Goal: Task Accomplishment & Management: Complete application form

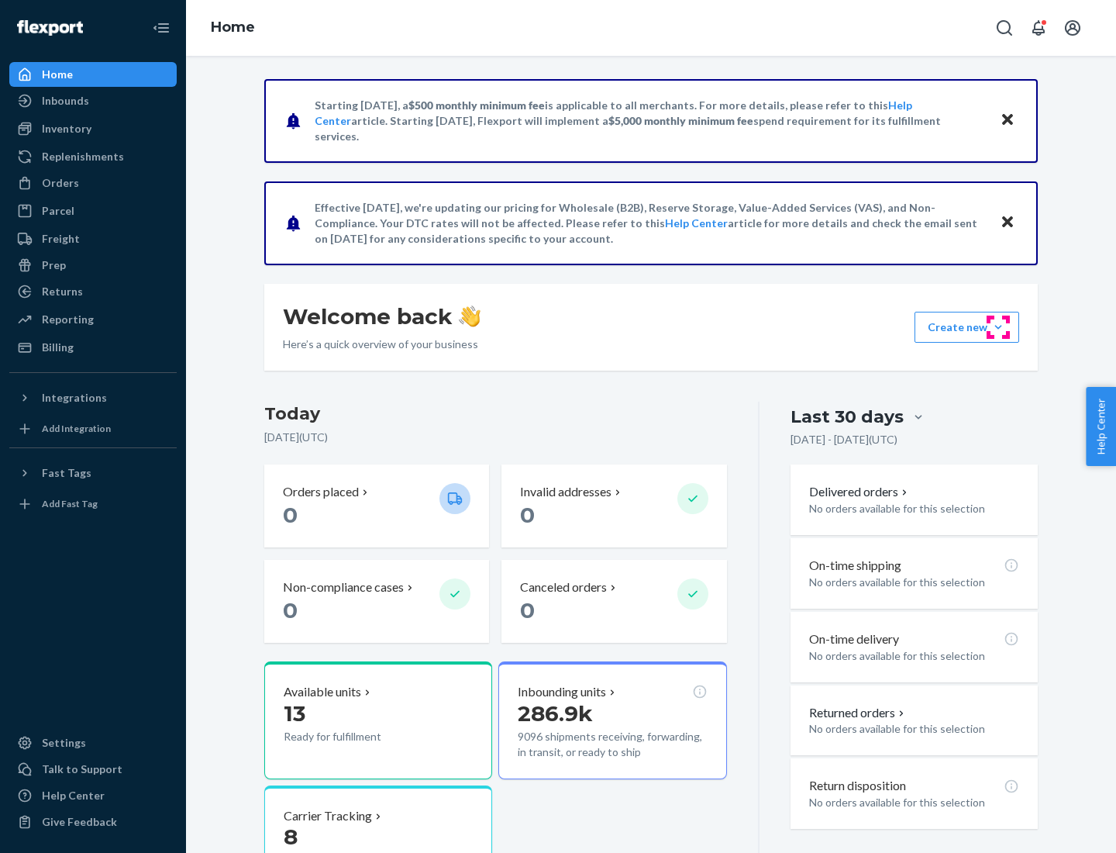
click at [998, 327] on button "Create new Create new inbound Create new order Create new product" at bounding box center [967, 327] width 105 height 31
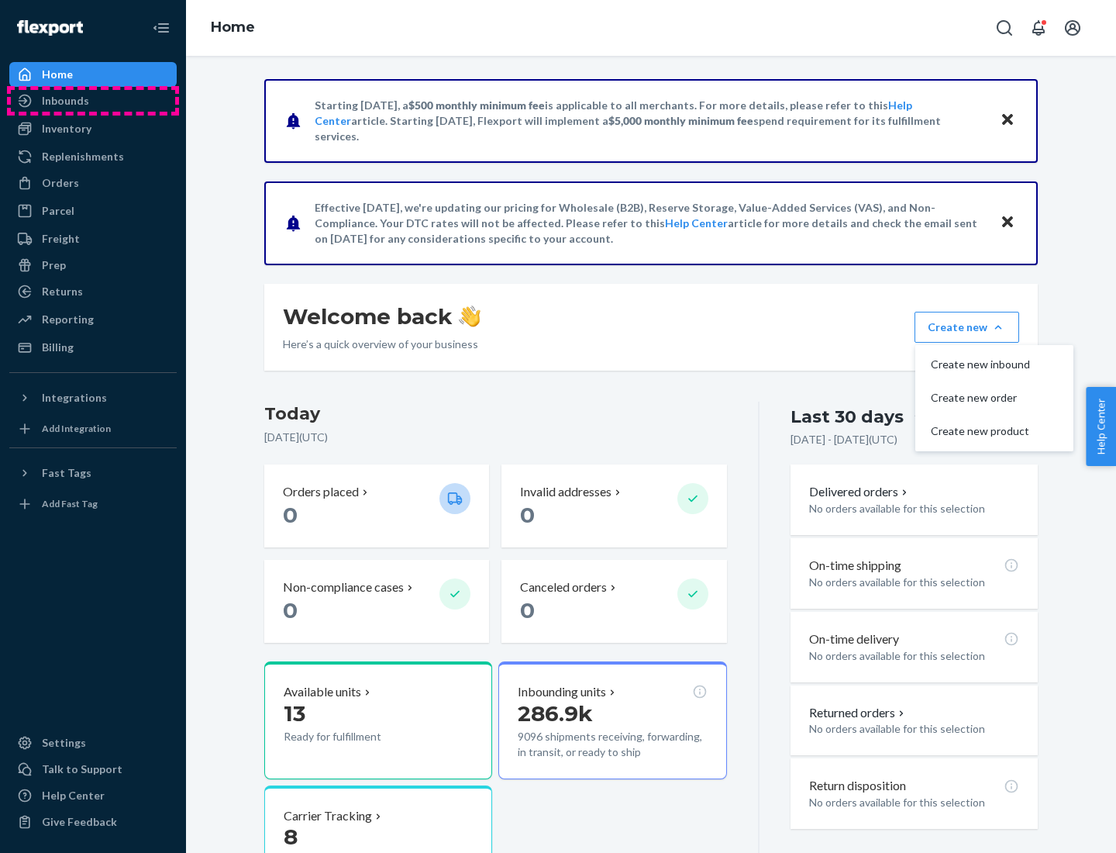
click at [93, 101] on div "Inbounds" at bounding box center [93, 101] width 164 height 22
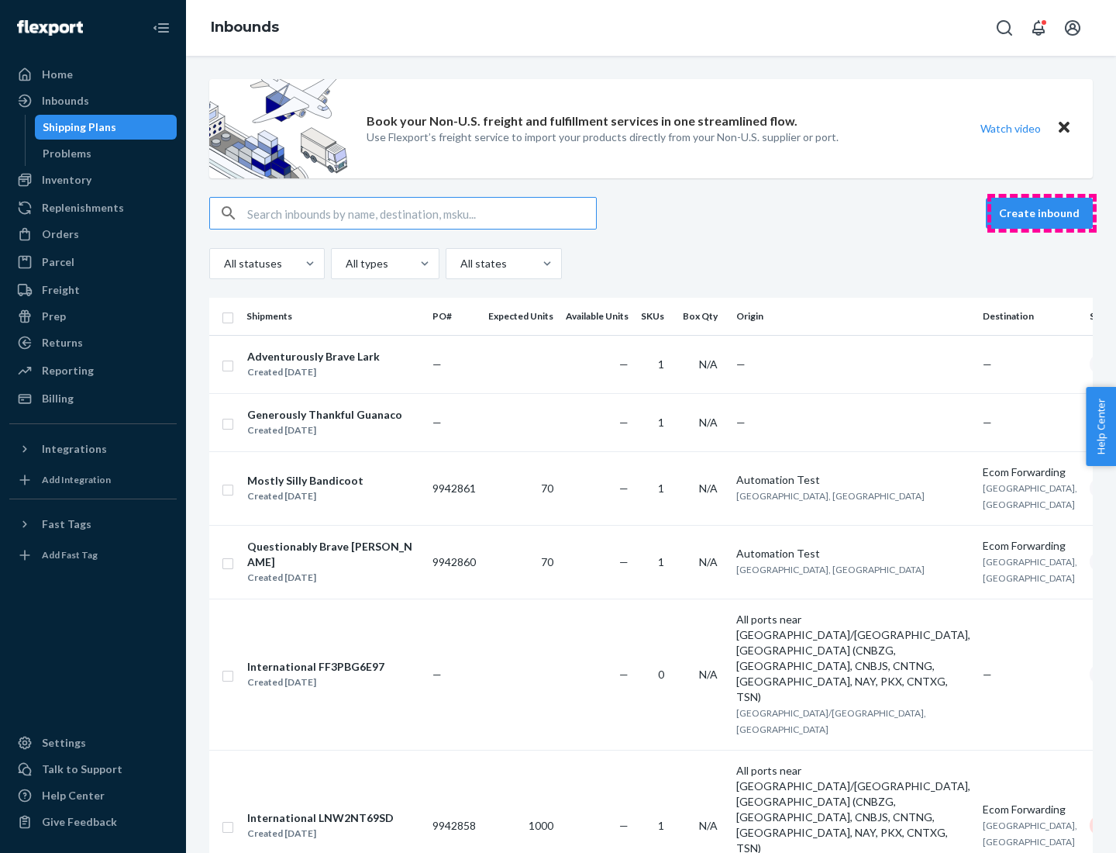
click at [1042, 213] on button "Create inbound" at bounding box center [1039, 213] width 107 height 31
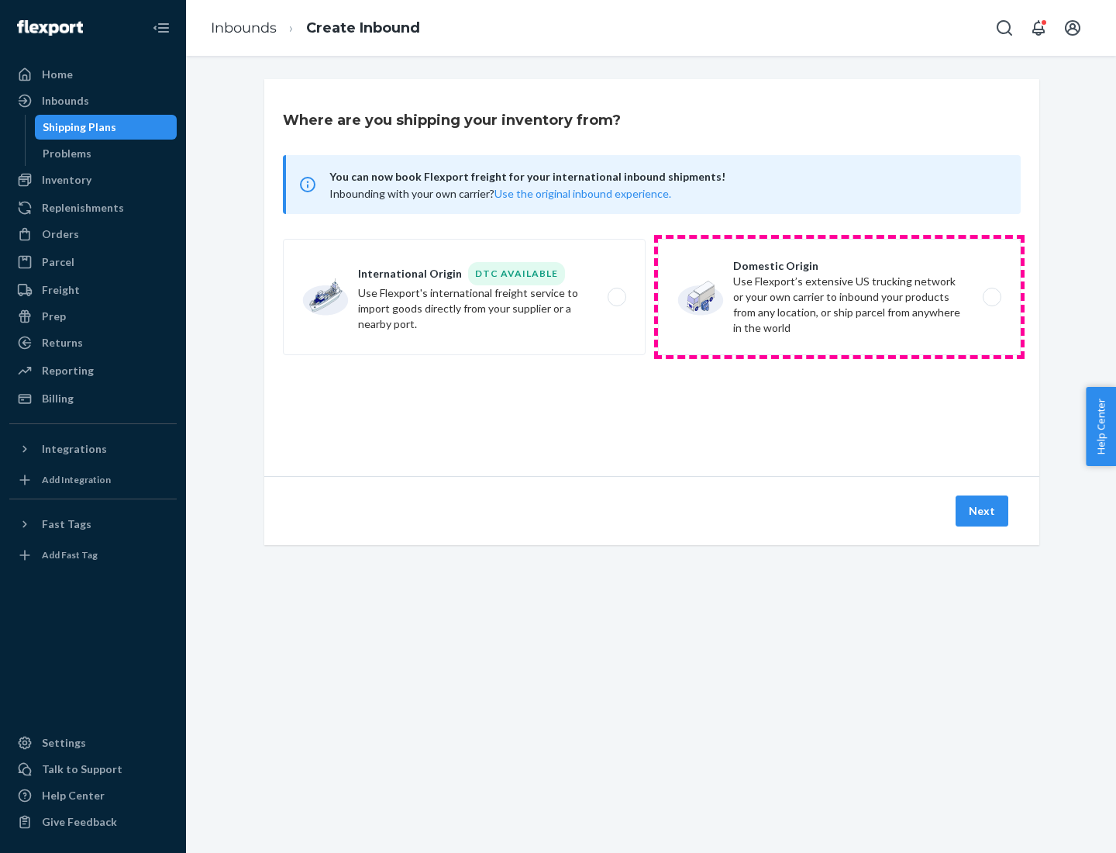
click at [839, 297] on label "Domestic Origin Use Flexport’s extensive US trucking network or your own carrie…" at bounding box center [839, 297] width 363 height 116
click at [991, 297] on input "Domestic Origin Use Flexport’s extensive US trucking network or your own carrie…" at bounding box center [996, 297] width 10 height 10
radio input "true"
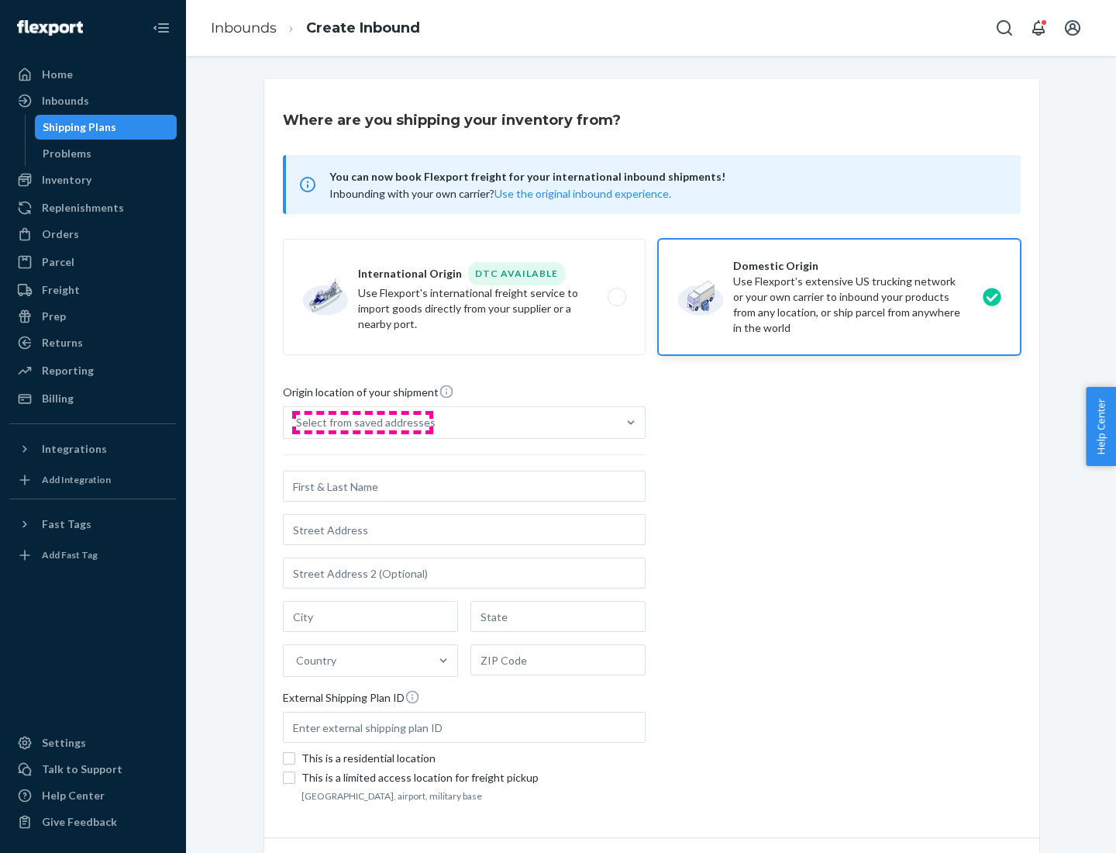
click at [362, 422] on div "Select from saved addresses" at bounding box center [366, 423] width 140 height 16
click at [298, 422] on input "Select from saved addresses" at bounding box center [297, 423] width 2 height 16
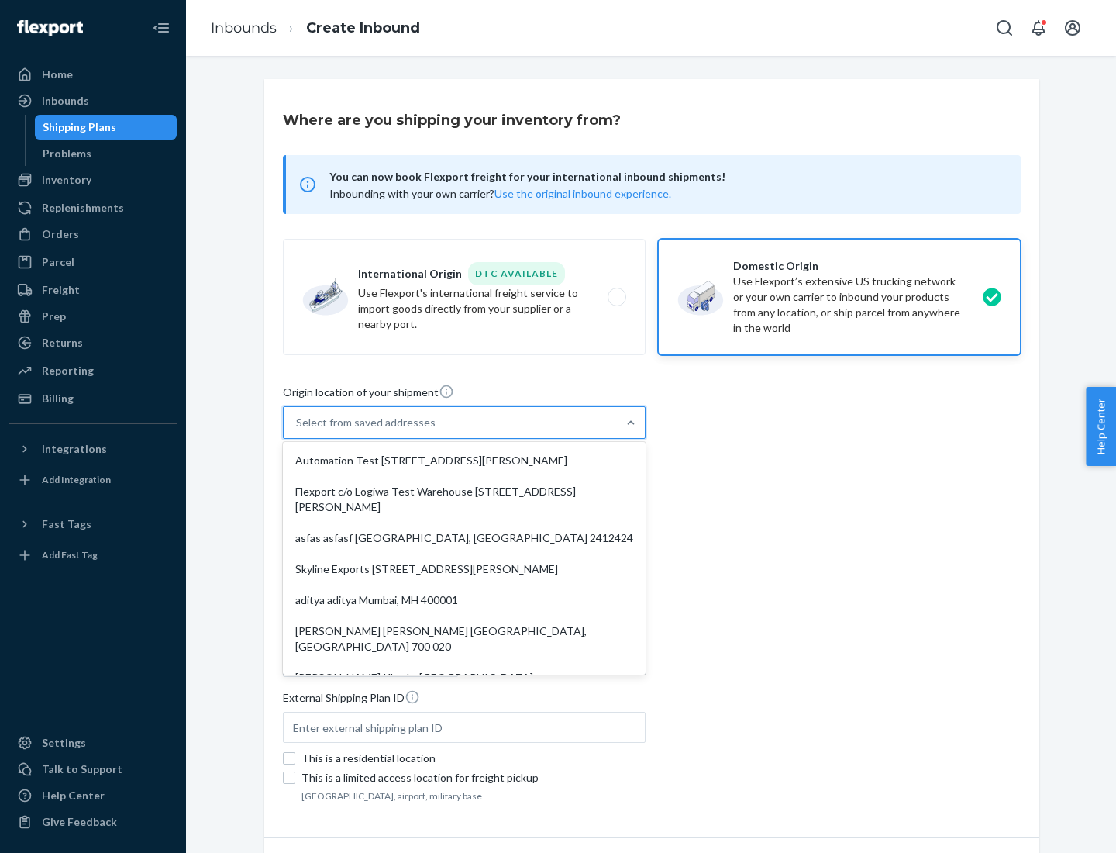
scroll to position [6, 0]
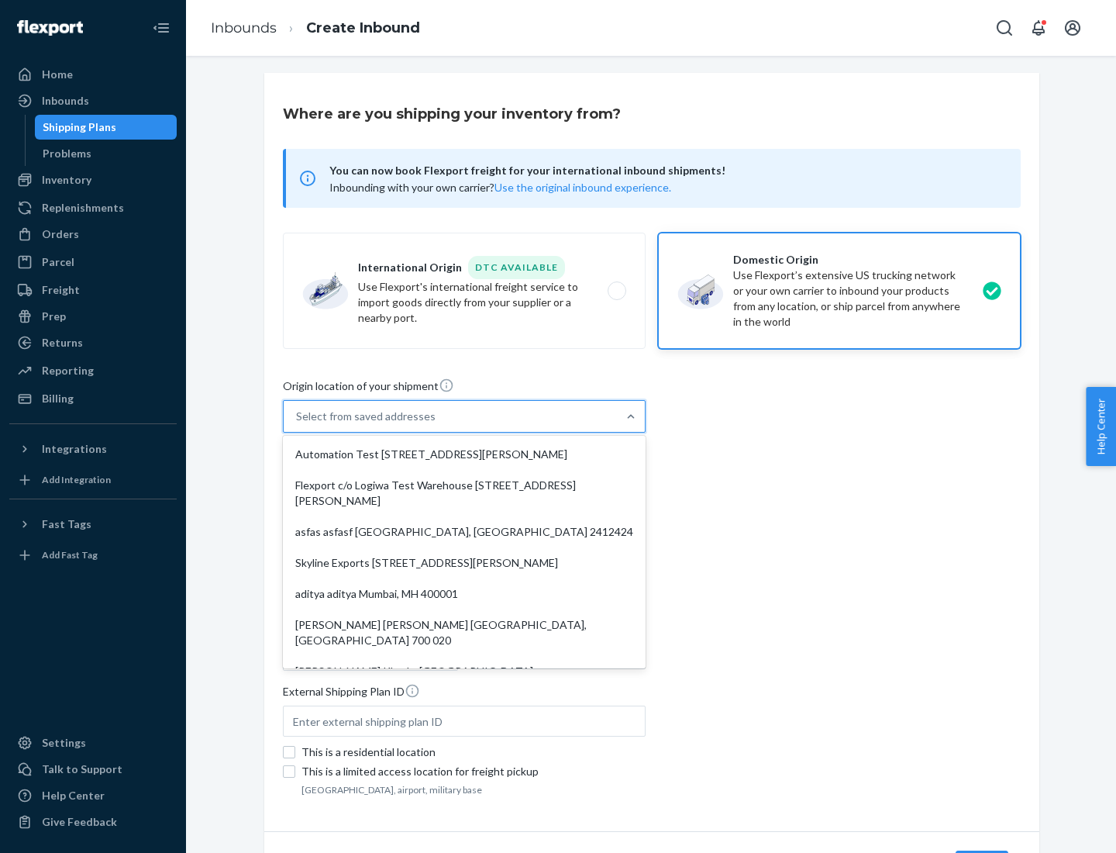
click at [464, 454] on div "Automation Test [STREET_ADDRESS][PERSON_NAME]" at bounding box center [464, 454] width 357 height 31
click at [298, 424] on input "option Automation Test [STREET_ADDRESS][PERSON_NAME]. 9 results available. Use …" at bounding box center [297, 416] width 2 height 16
type input "Automation Test"
type input "9th Floor"
type input "[GEOGRAPHIC_DATA]"
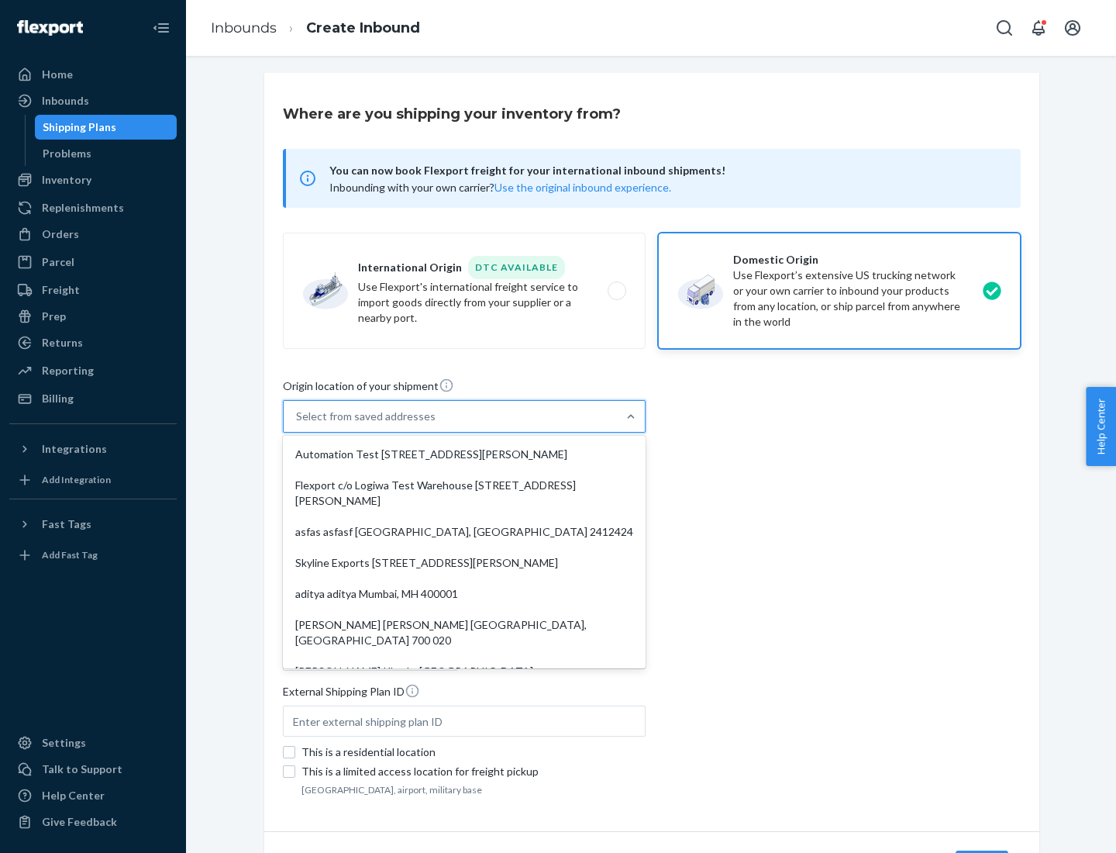
type input "CA"
type input "94104"
type input "[STREET_ADDRESS][PERSON_NAME]"
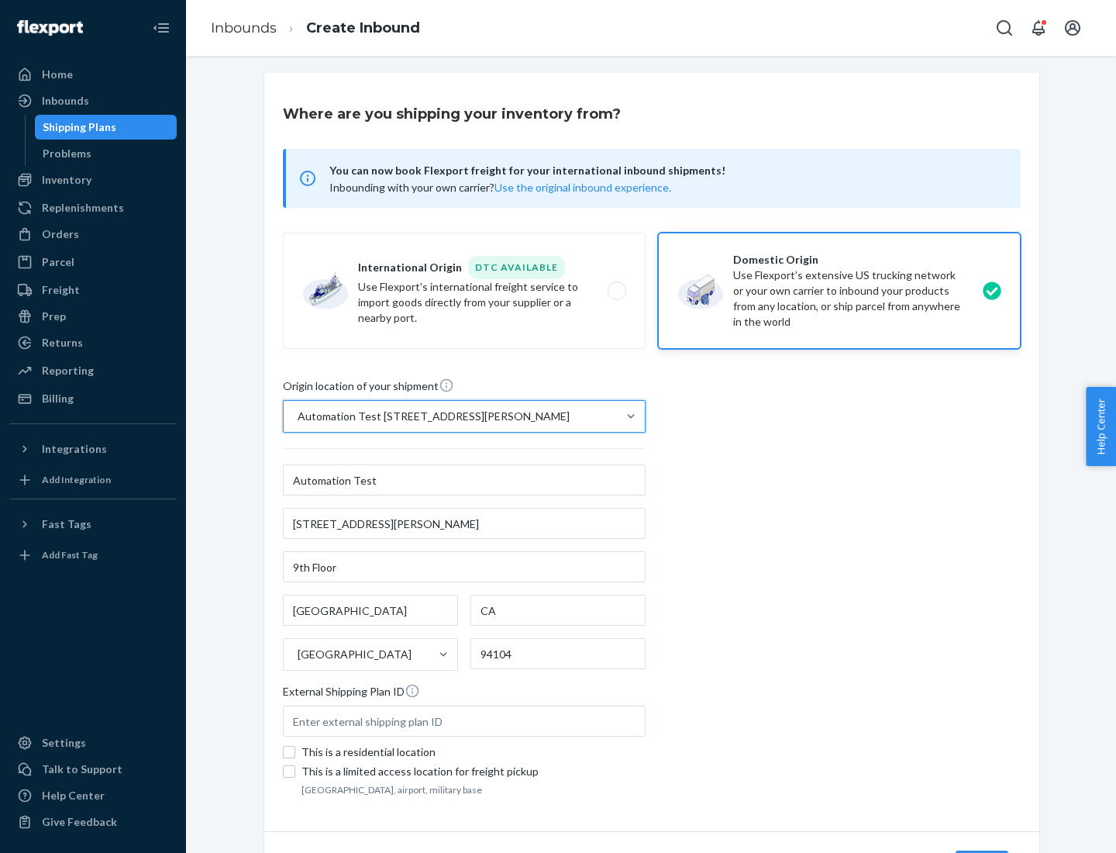
scroll to position [91, 0]
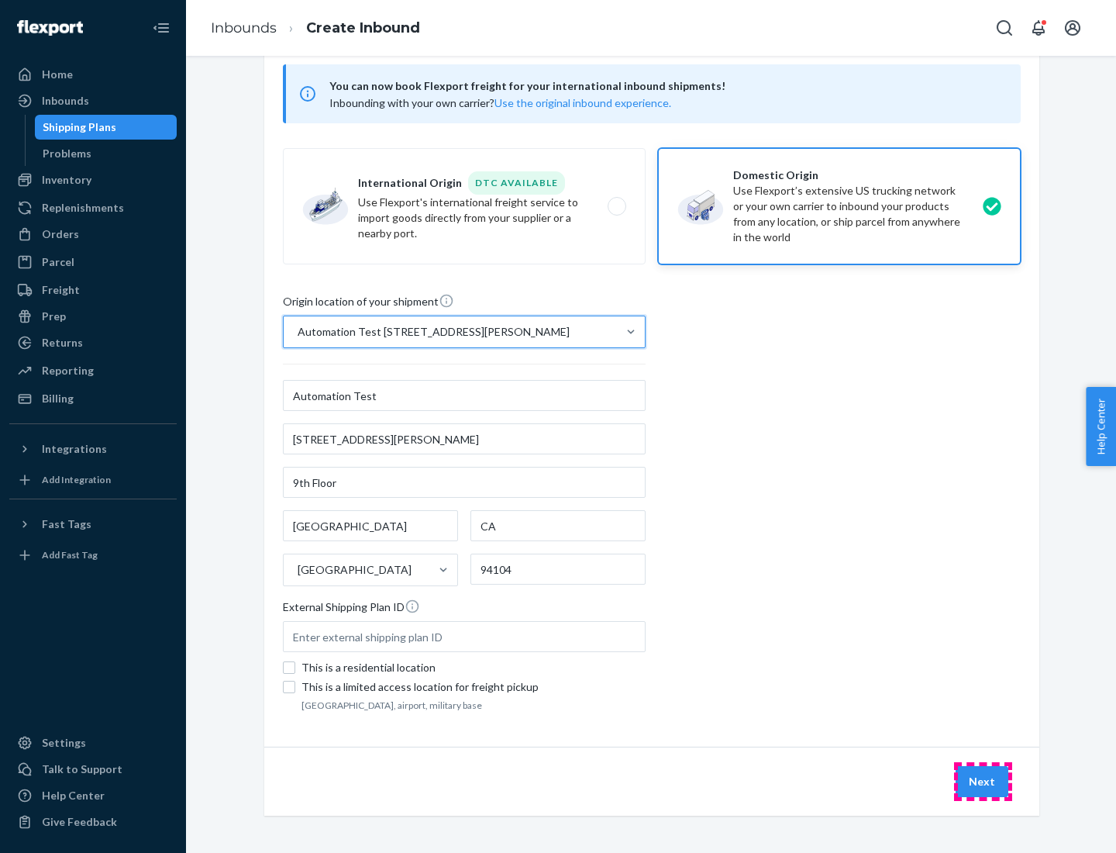
click at [983, 781] on button "Next" at bounding box center [982, 781] width 53 height 31
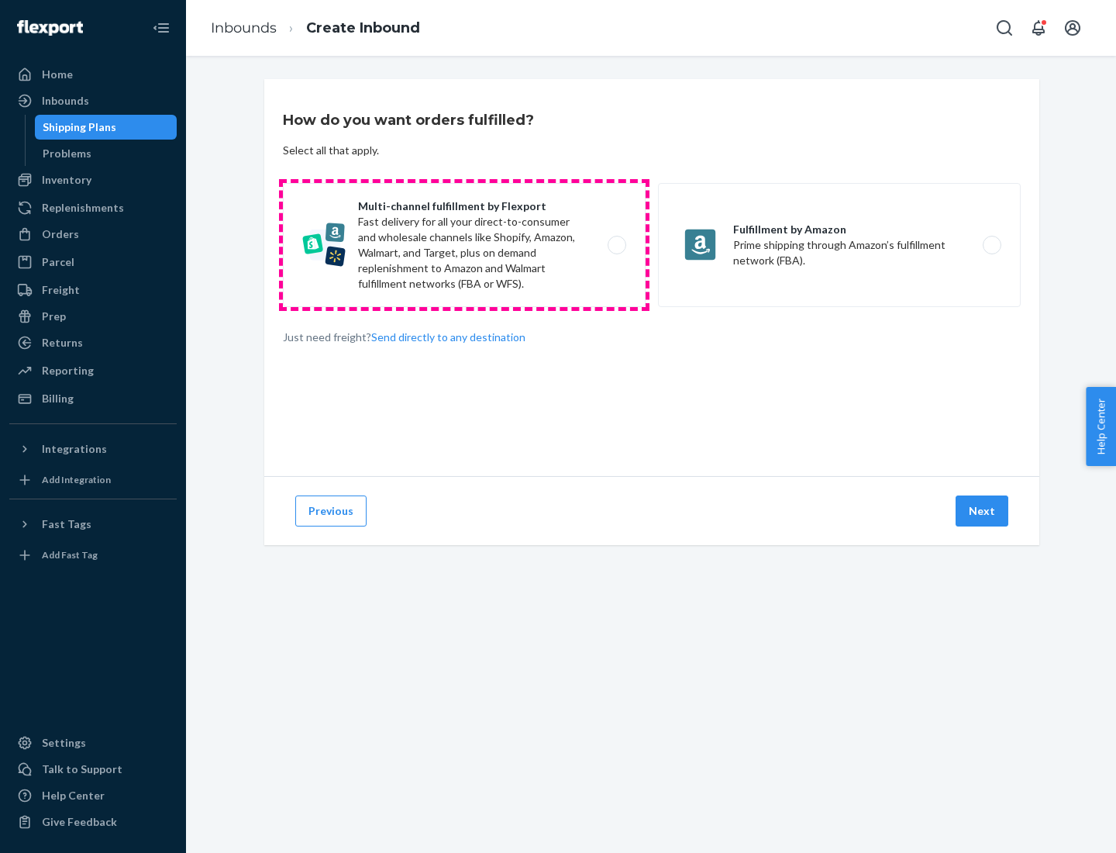
click at [464, 245] on label "Multi-channel fulfillment by Flexport Fast delivery for all your direct-to-cons…" at bounding box center [464, 245] width 363 height 124
click at [616, 245] on input "Multi-channel fulfillment by Flexport Fast delivery for all your direct-to-cons…" at bounding box center [621, 245] width 10 height 10
radio input "true"
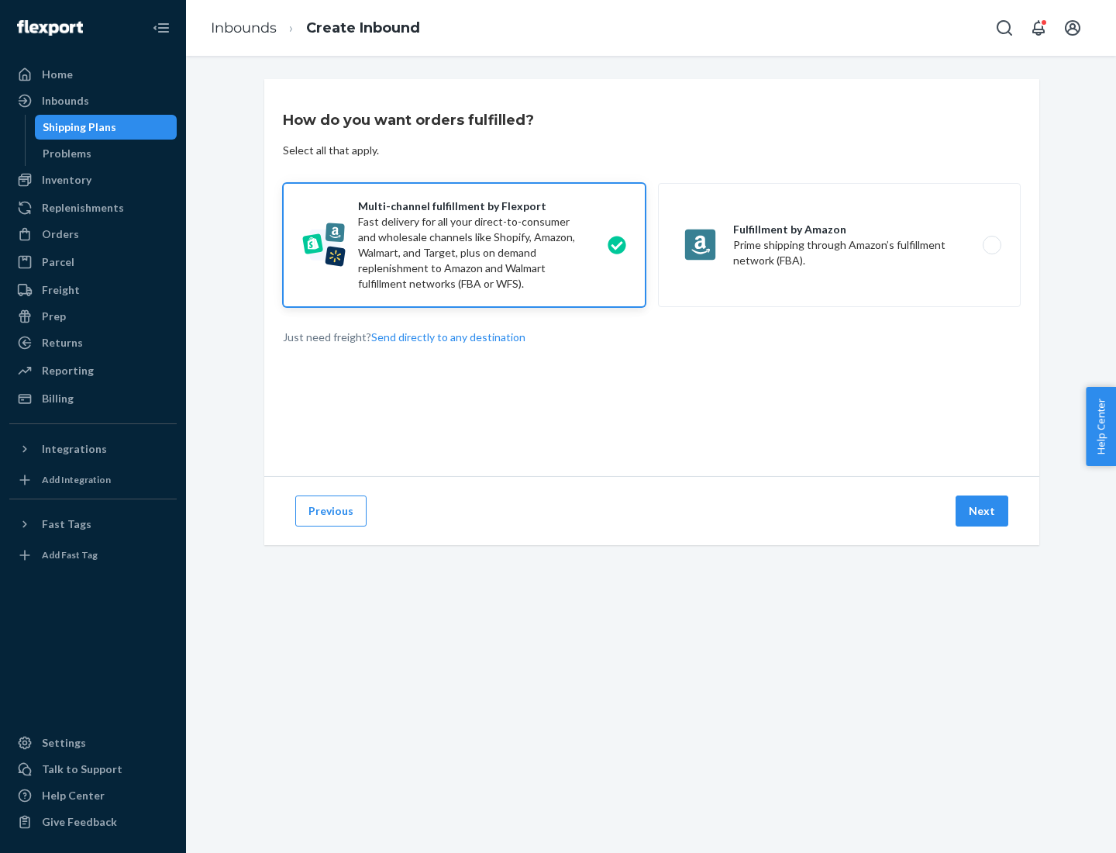
click at [983, 511] on button "Next" at bounding box center [982, 510] width 53 height 31
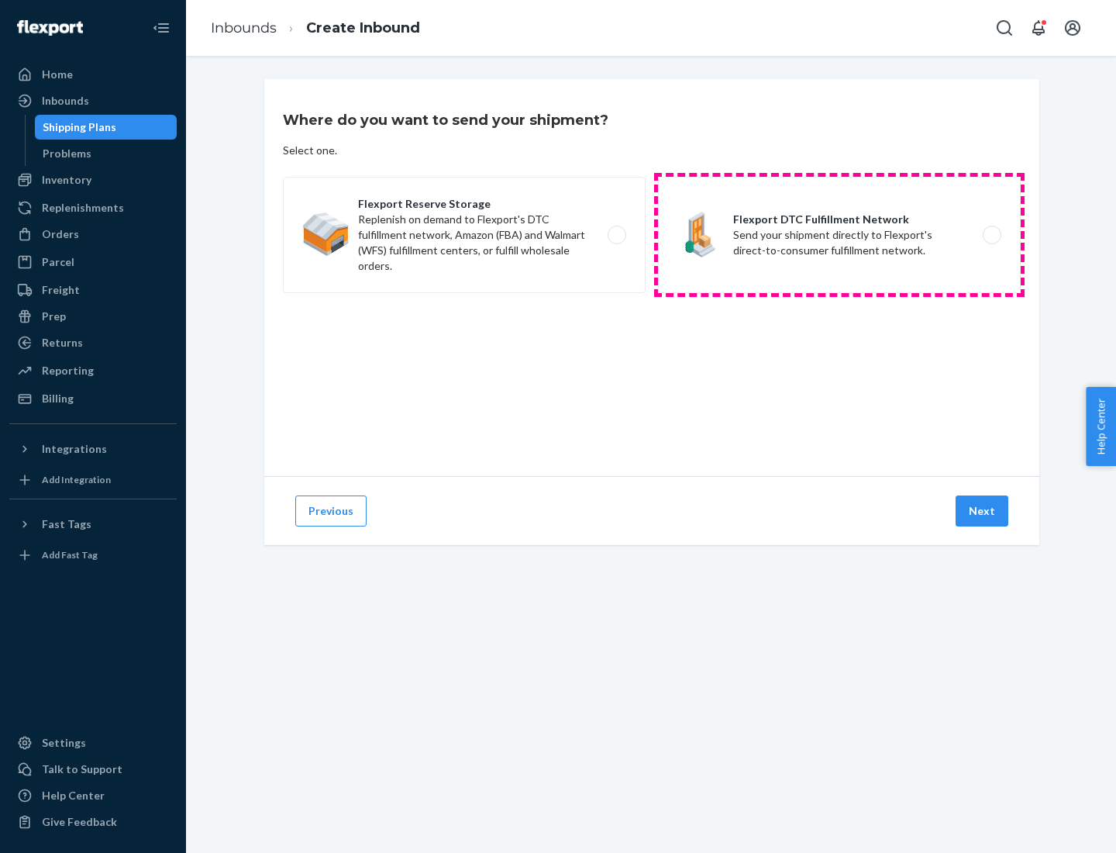
click at [839, 235] on label "Flexport DTC Fulfillment Network Send your shipment directly to Flexport's dire…" at bounding box center [839, 235] width 363 height 116
click at [991, 235] on input "Flexport DTC Fulfillment Network Send your shipment directly to Flexport's dire…" at bounding box center [996, 235] width 10 height 10
radio input "true"
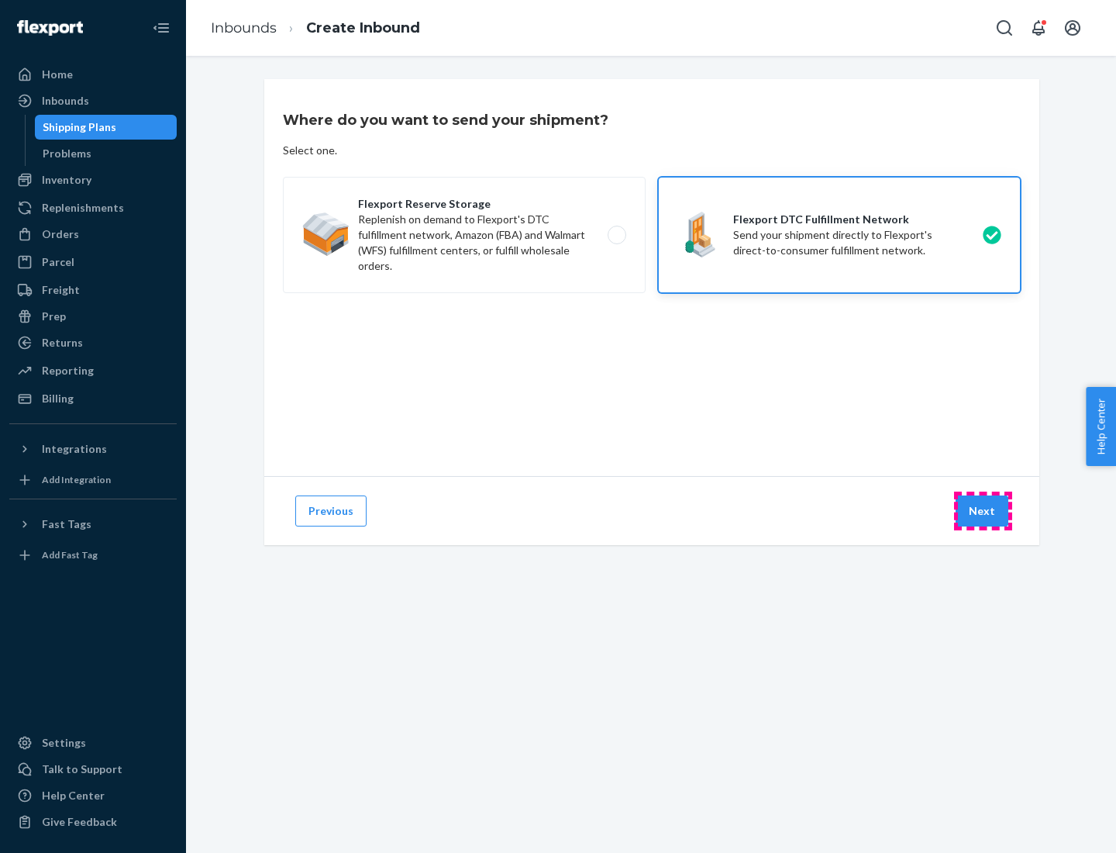
click at [983, 511] on button "Next" at bounding box center [982, 510] width 53 height 31
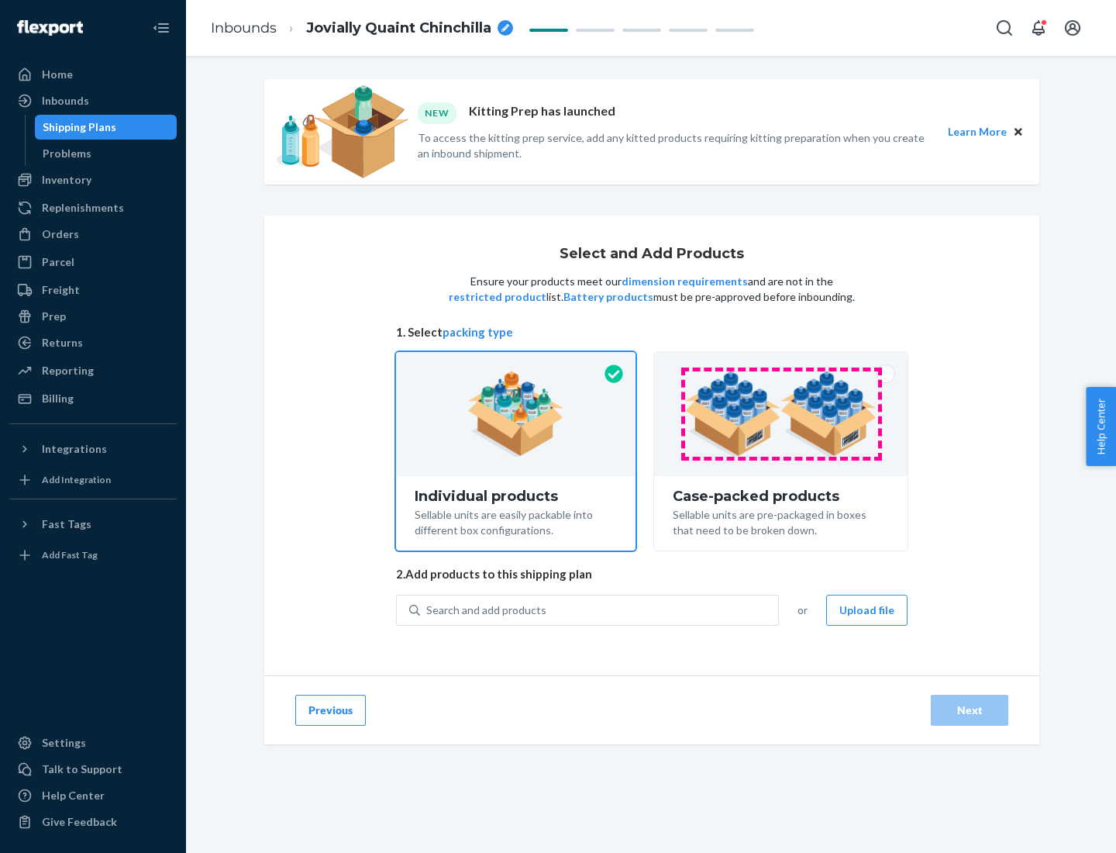
click at [781, 414] on img at bounding box center [780, 413] width 193 height 85
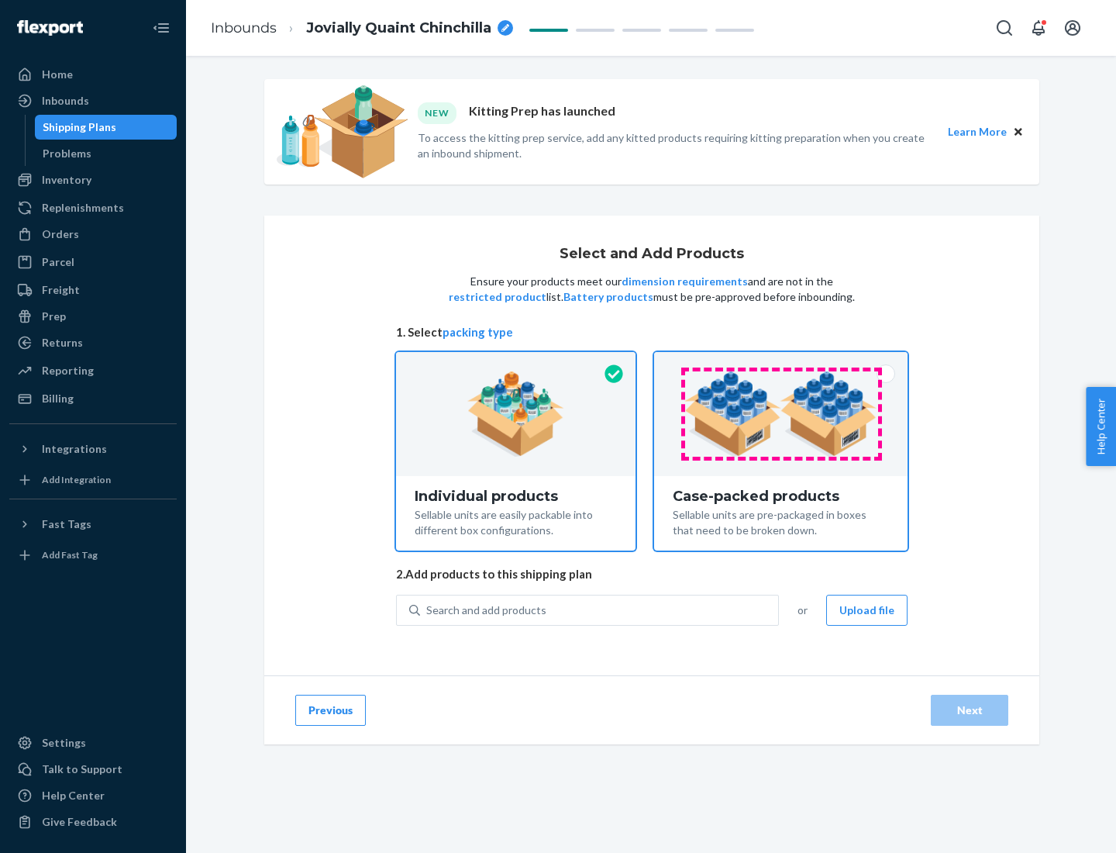
click at [781, 362] on input "Case-packed products Sellable units are pre-packaged in boxes that need to be b…" at bounding box center [781, 357] width 10 height 10
radio input "true"
radio input "false"
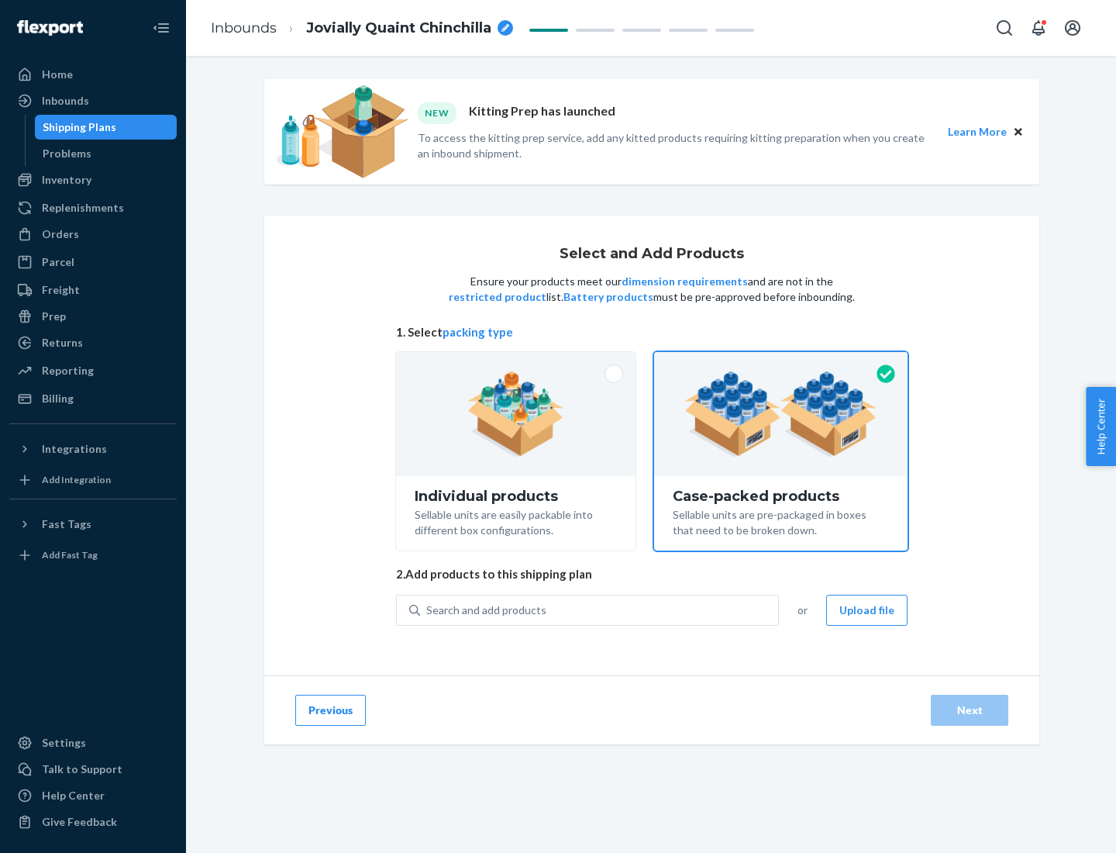
click at [600, 609] on div "Search and add products" at bounding box center [599, 610] width 358 height 28
click at [428, 609] on input "Search and add products" at bounding box center [427, 610] width 2 height 16
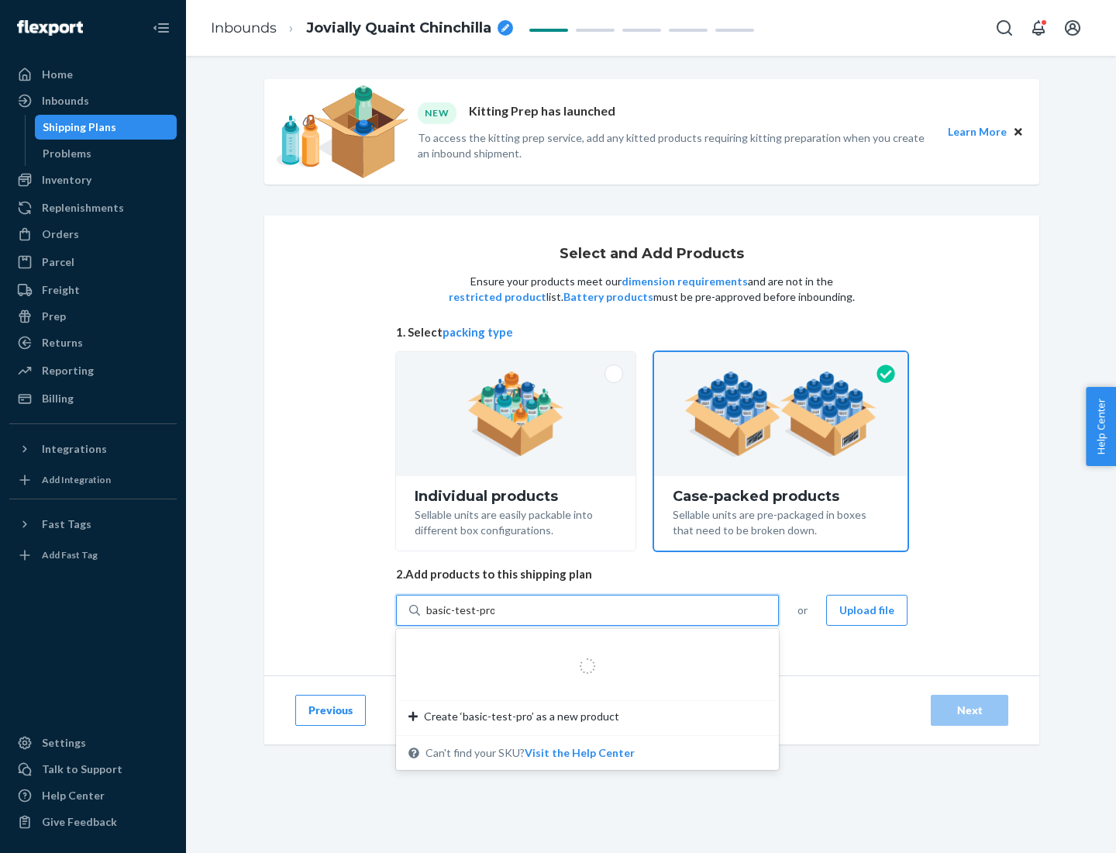
type input "basic-test-product-1"
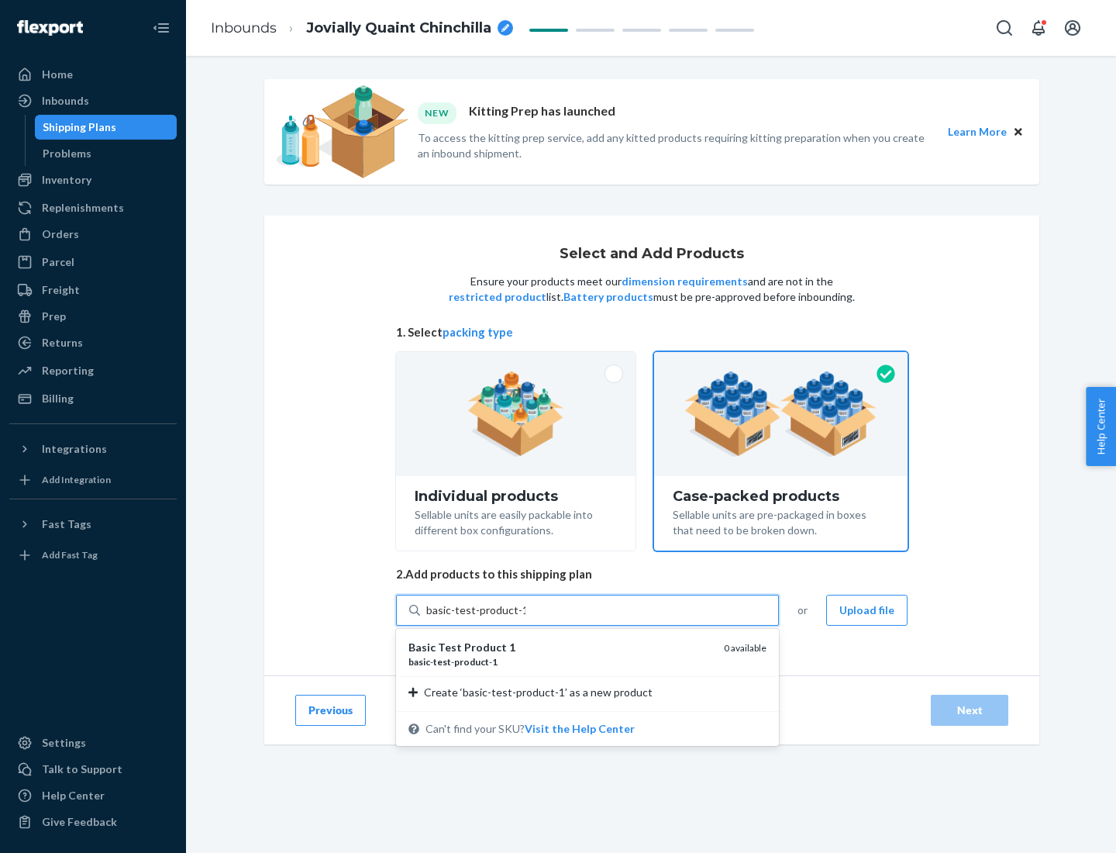
click at [560, 661] on div "basic - test - product - 1" at bounding box center [559, 661] width 303 height 13
click at [525, 618] on input "basic-test-product-1" at bounding box center [475, 610] width 99 height 16
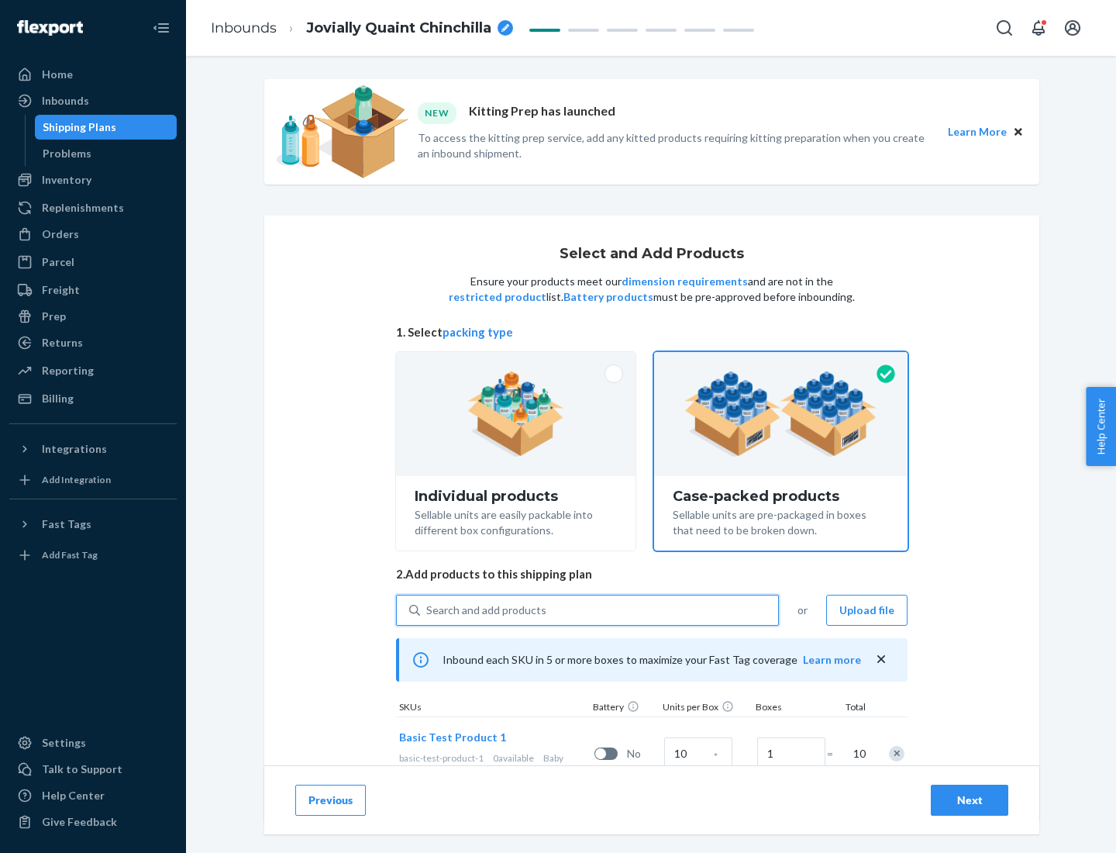
scroll to position [56, 0]
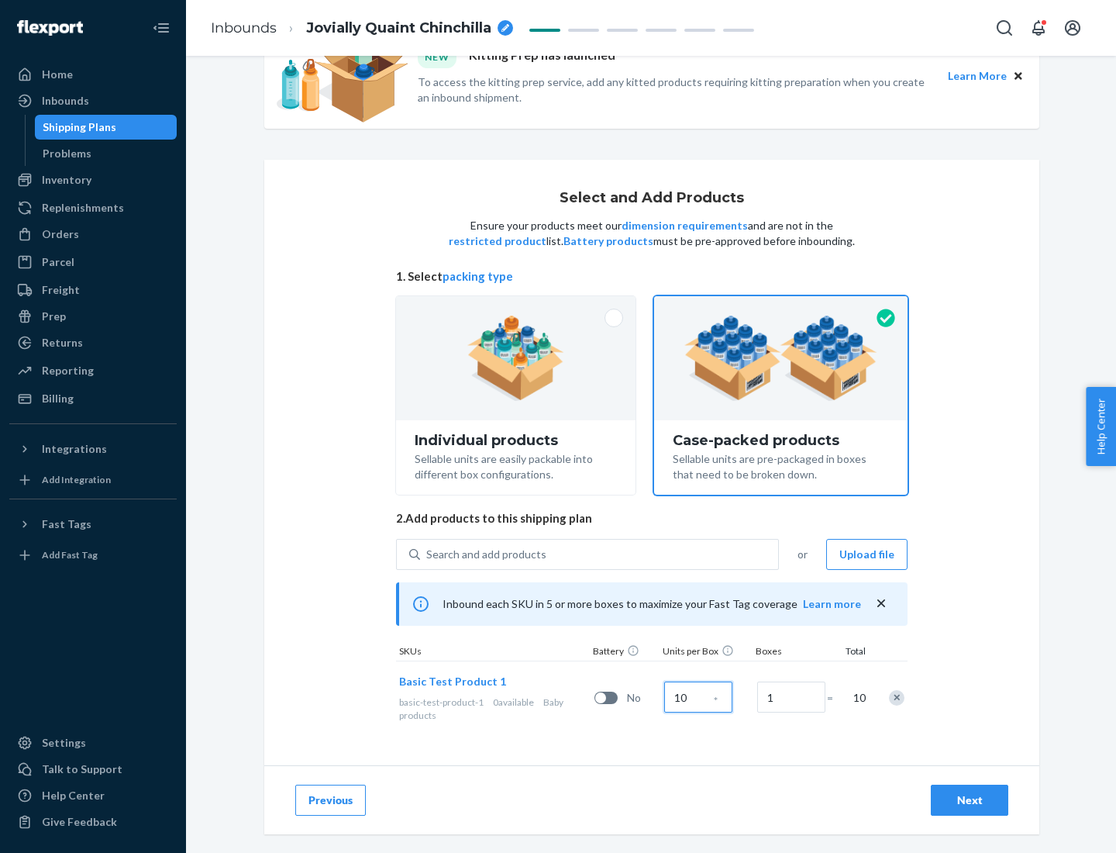
type input "10"
type input "7"
click at [970, 800] on div "Next" at bounding box center [969, 800] width 51 height 16
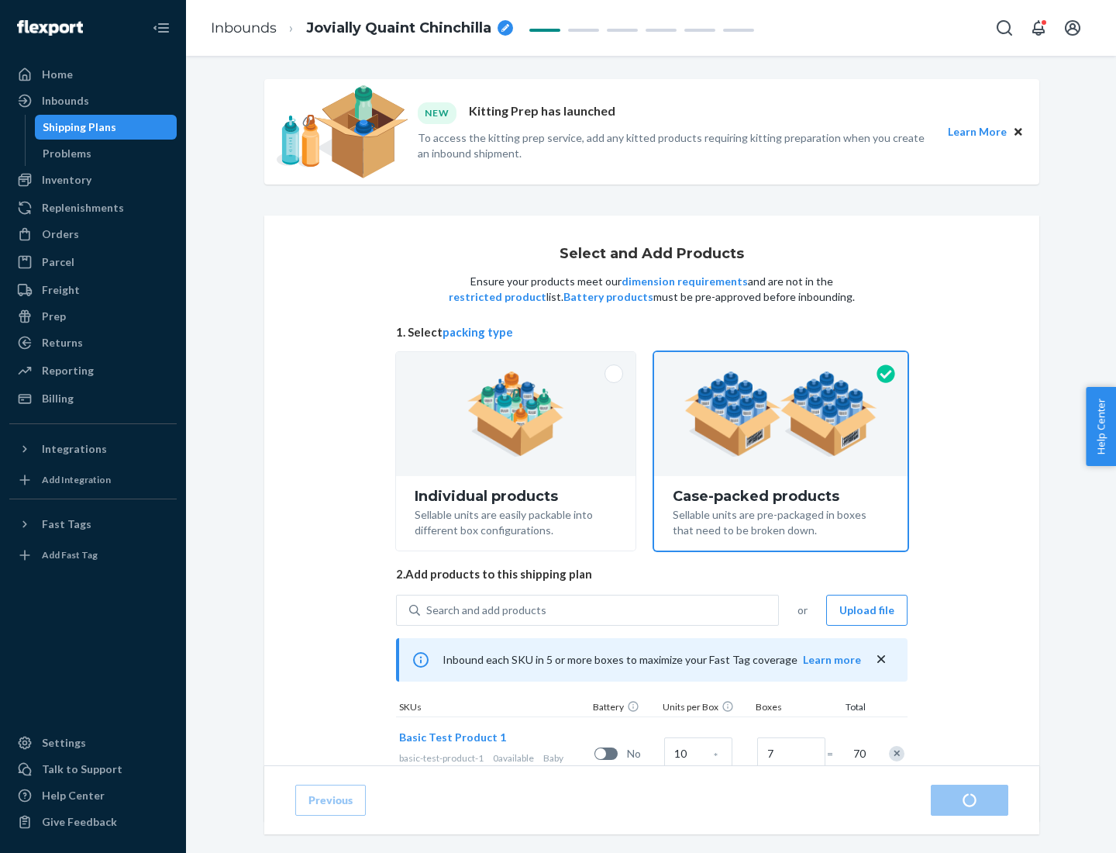
radio input "true"
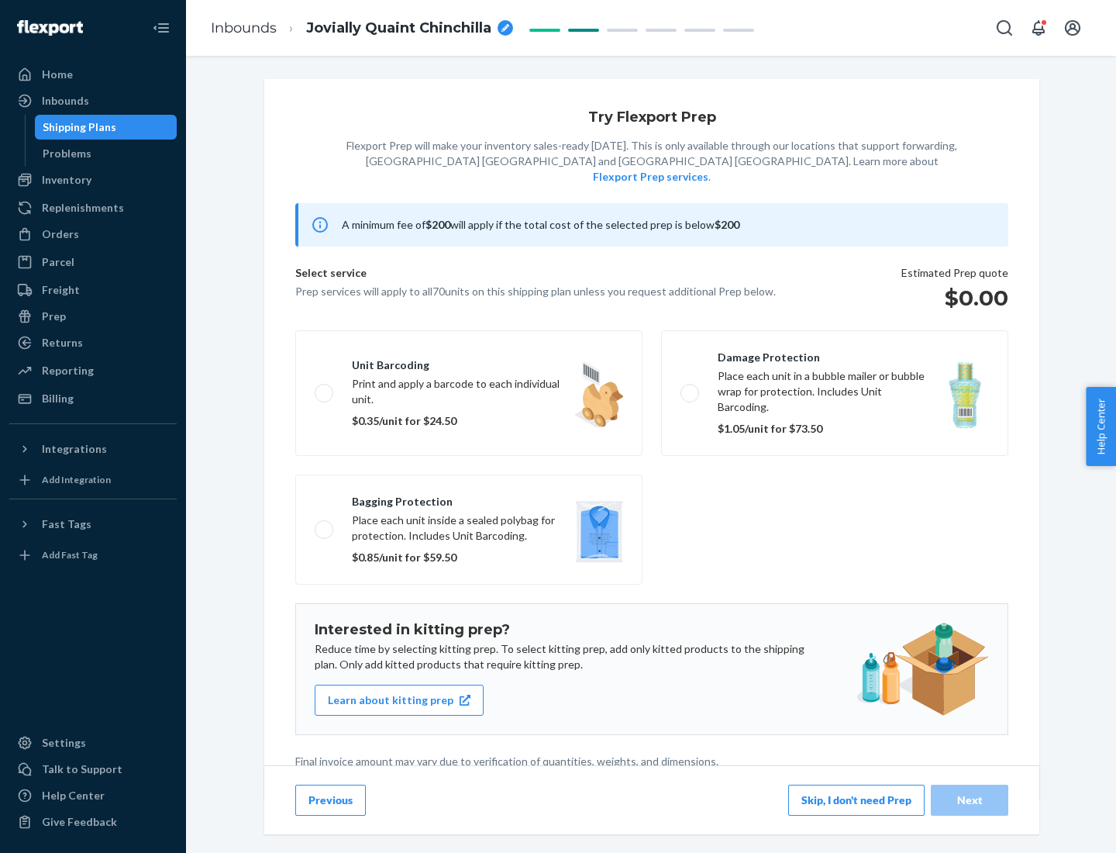
scroll to position [4, 0]
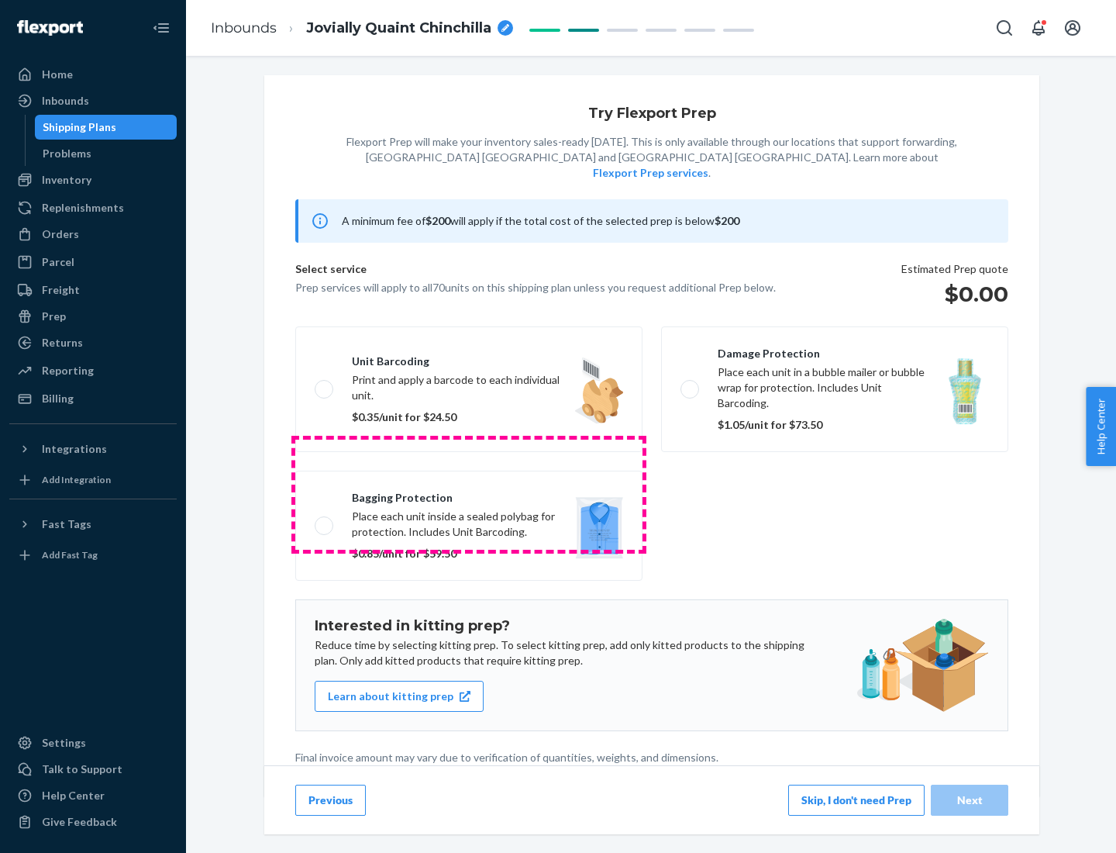
click at [469, 494] on label "Bagging protection Place each unit inside a sealed polybag for protection. Incl…" at bounding box center [468, 525] width 347 height 110
click at [325, 520] on input "Bagging protection Place each unit inside a sealed polybag for protection. Incl…" at bounding box center [320, 525] width 10 height 10
checkbox input "true"
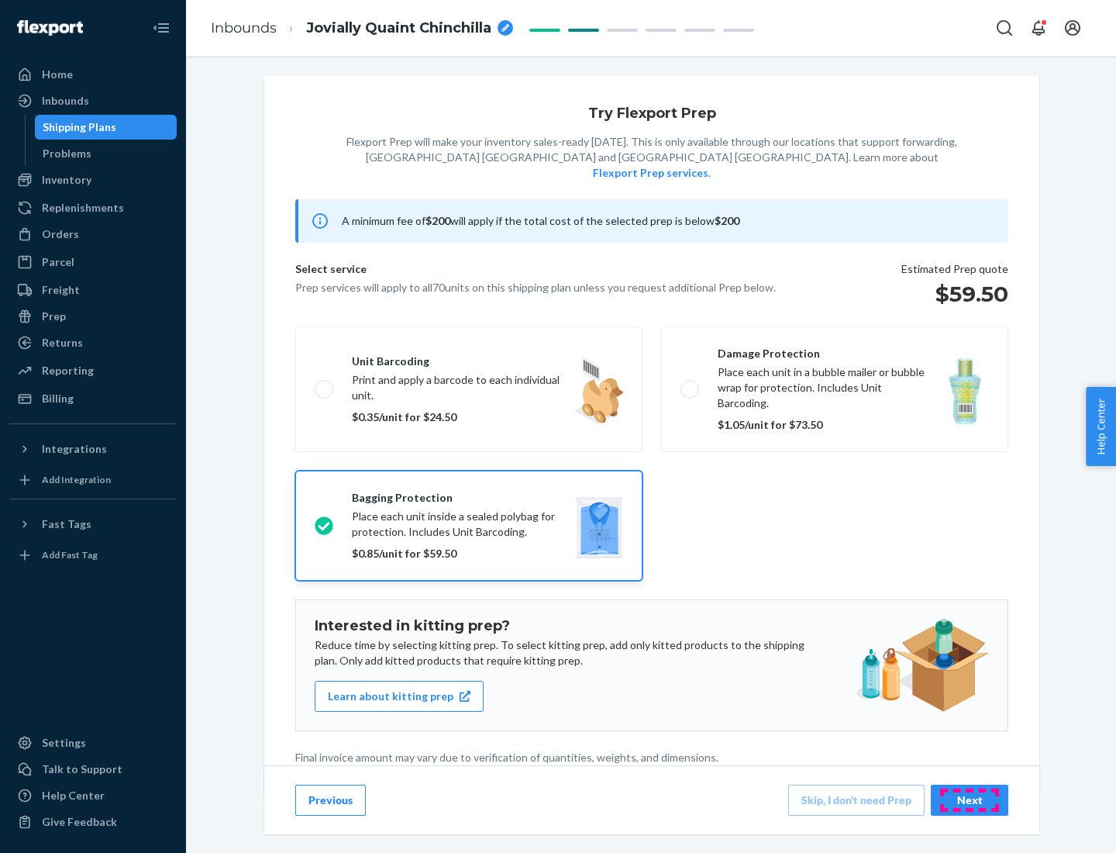
click at [970, 799] on div "Next" at bounding box center [969, 800] width 51 height 16
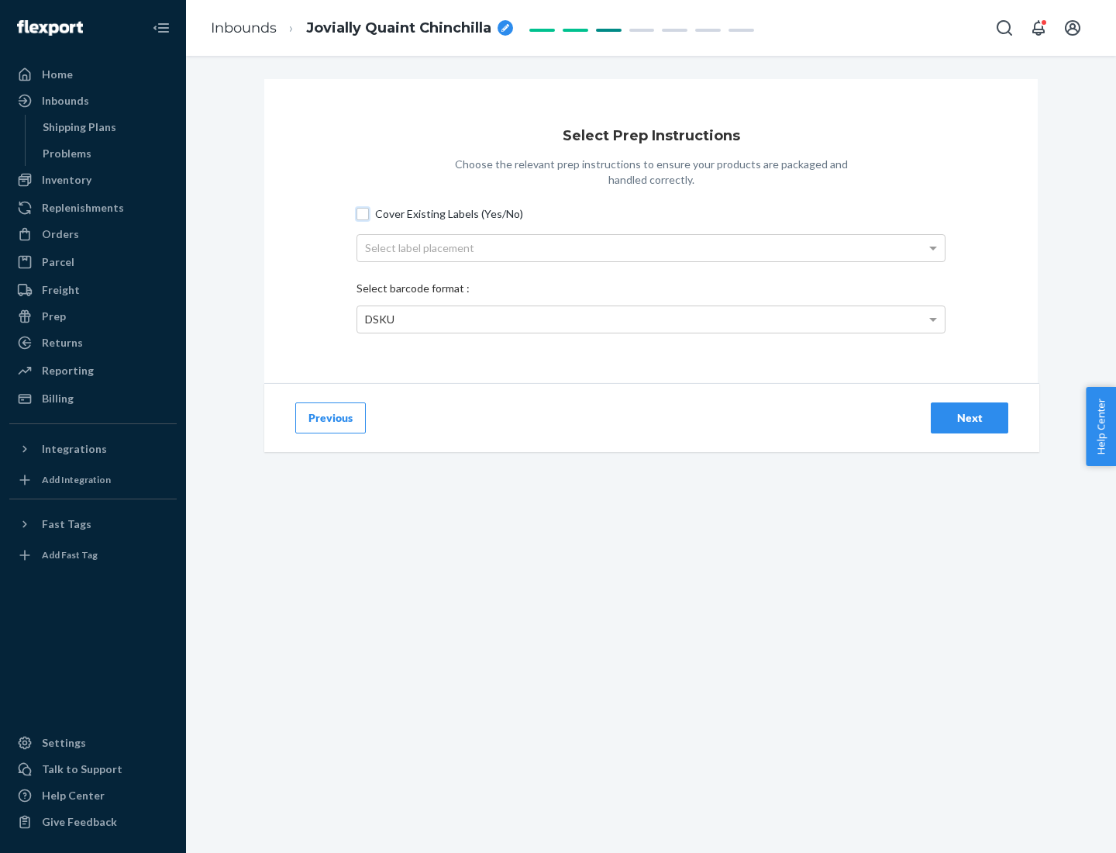
click at [363, 213] on input "Cover Existing Labels (Yes/No)" at bounding box center [363, 214] width 12 height 12
checkbox input "true"
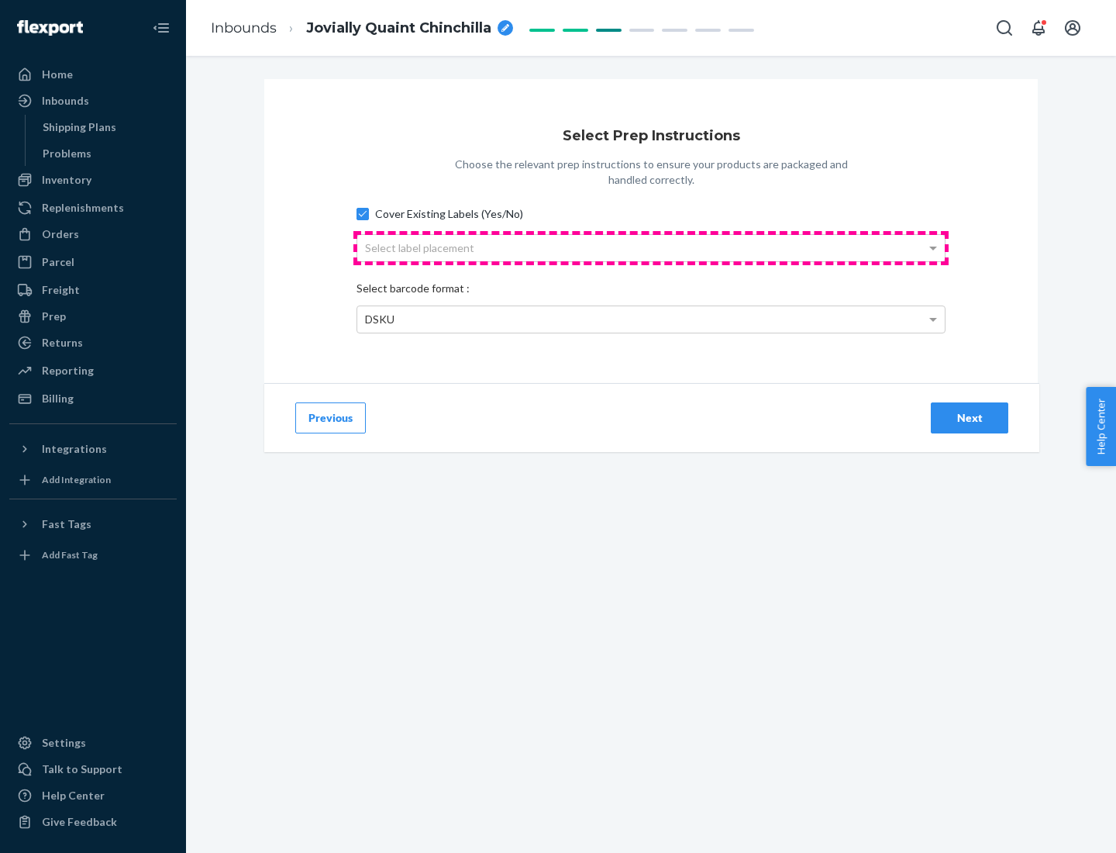
click at [651, 247] on div "Select label placement" at bounding box center [650, 248] width 587 height 26
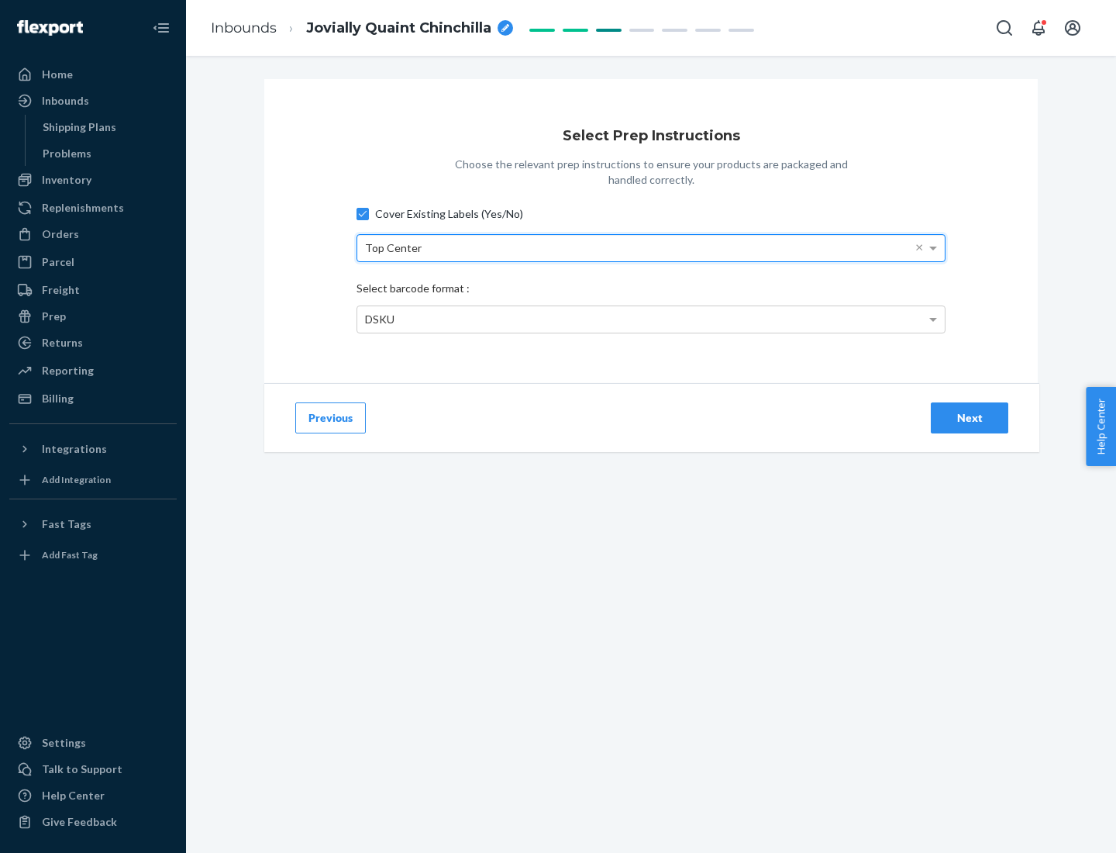
click at [651, 319] on div "DSKU" at bounding box center [650, 319] width 587 height 26
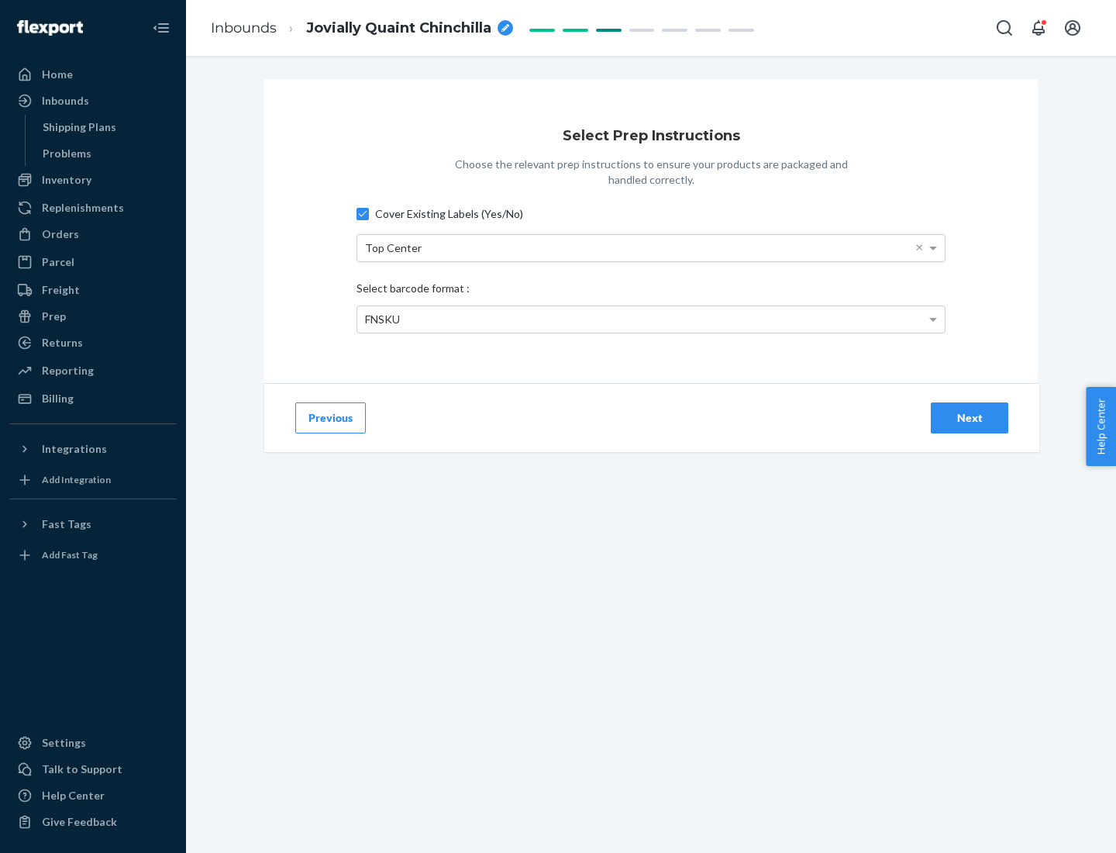
click at [970, 417] on div "Next" at bounding box center [969, 418] width 51 height 16
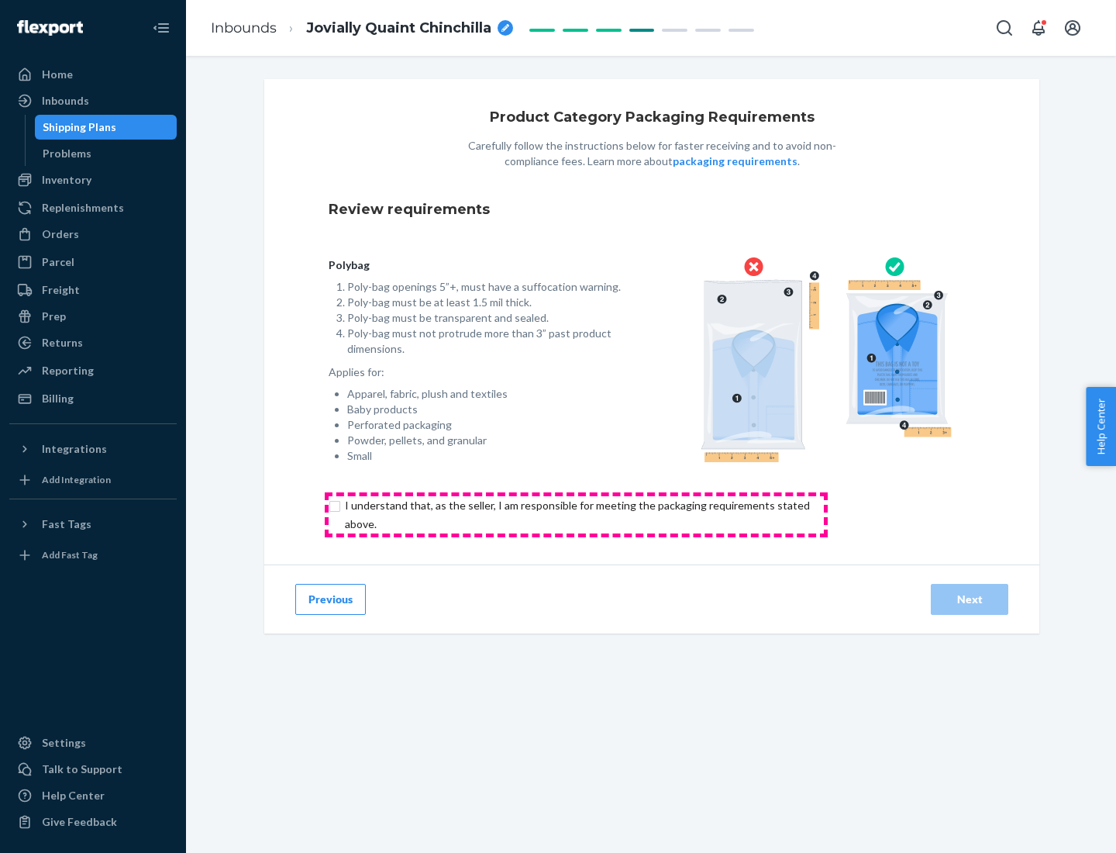
click at [576, 514] on input "checkbox" at bounding box center [586, 514] width 515 height 37
checkbox input "true"
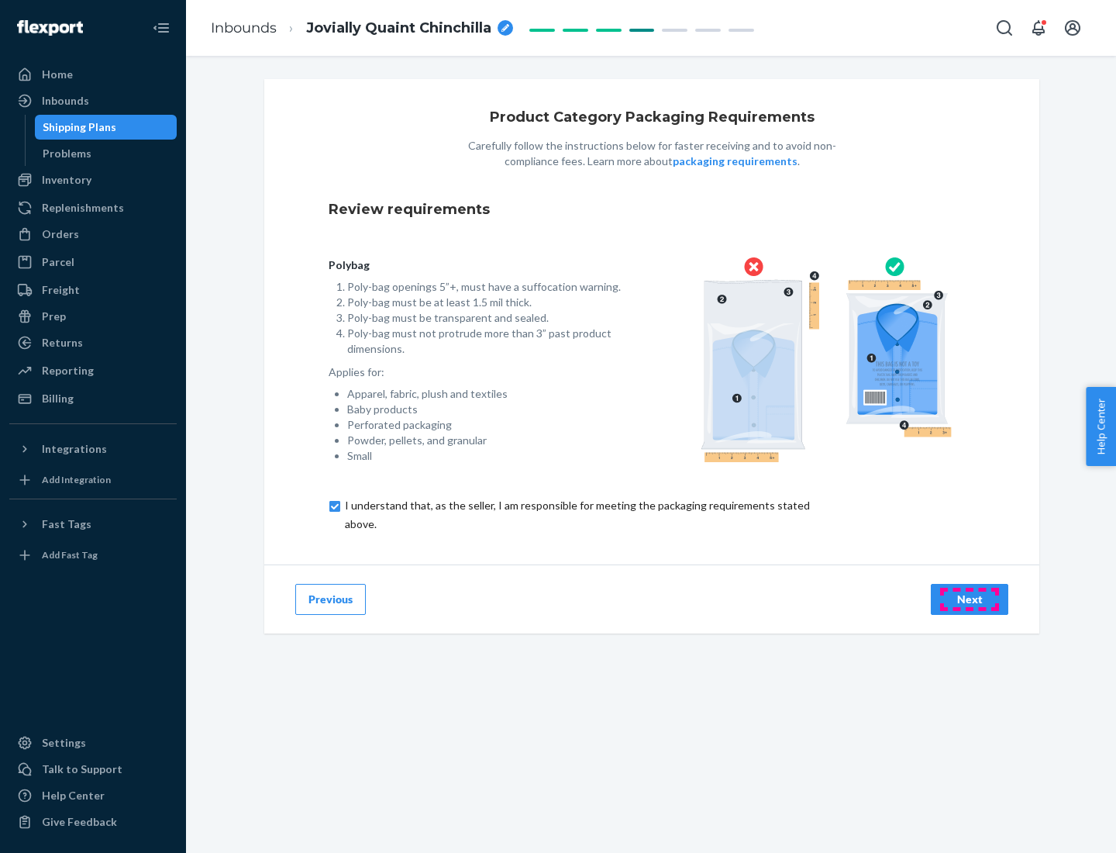
click at [970, 598] on div "Next" at bounding box center [969, 599] width 51 height 16
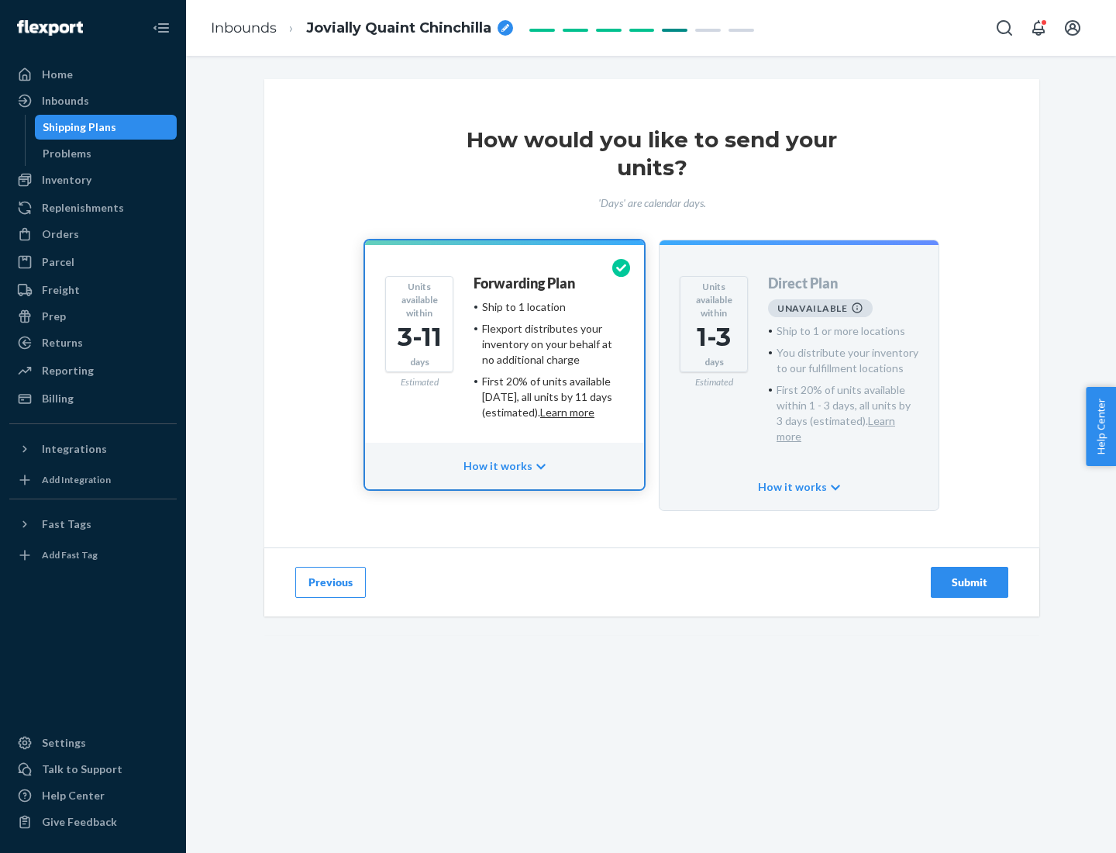
click at [525, 283] on h4 "Forwarding Plan" at bounding box center [525, 284] width 102 height 16
click at [970, 574] on div "Submit" at bounding box center [969, 582] width 51 height 16
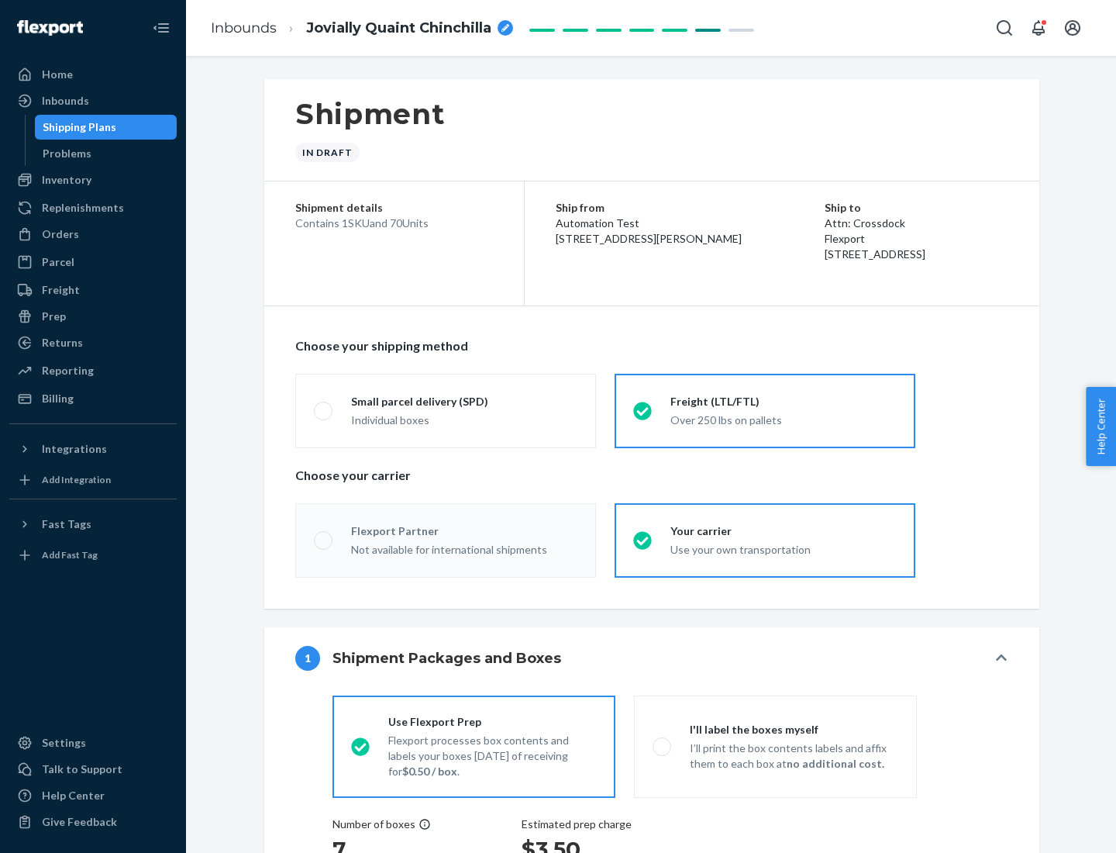
radio input "true"
radio input "false"
radio input "true"
radio input "false"
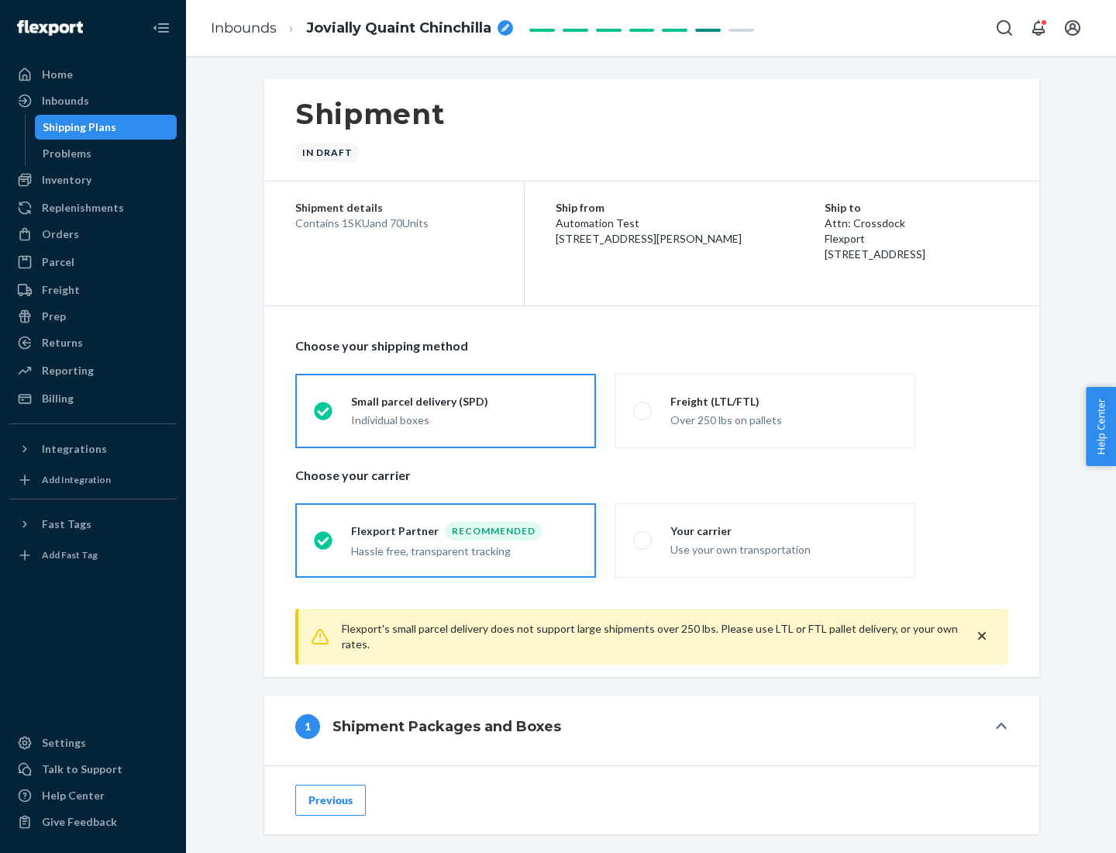
click at [765, 410] on div "Over 250 lbs on pallets" at bounding box center [783, 418] width 226 height 19
click at [643, 410] on input "Freight (LTL/FTL) Over 250 lbs on pallets" at bounding box center [638, 410] width 10 height 10
radio input "true"
radio input "false"
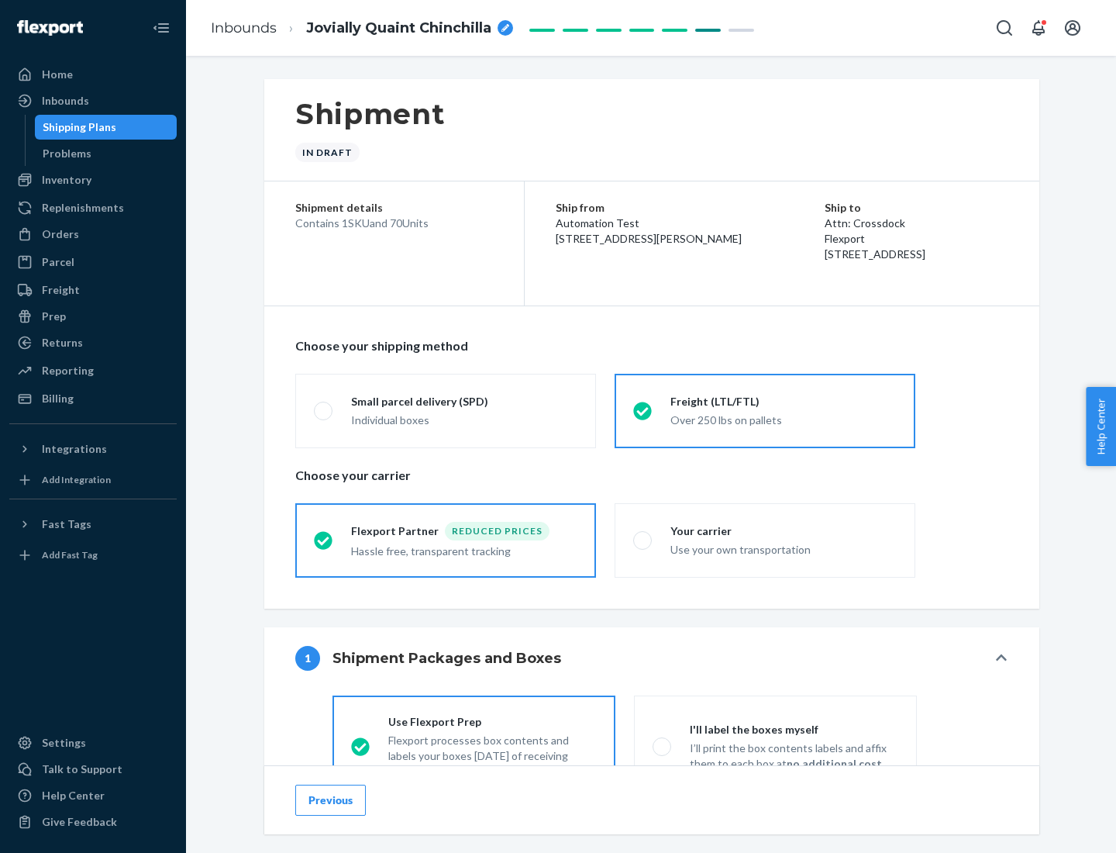
scroll to position [86, 0]
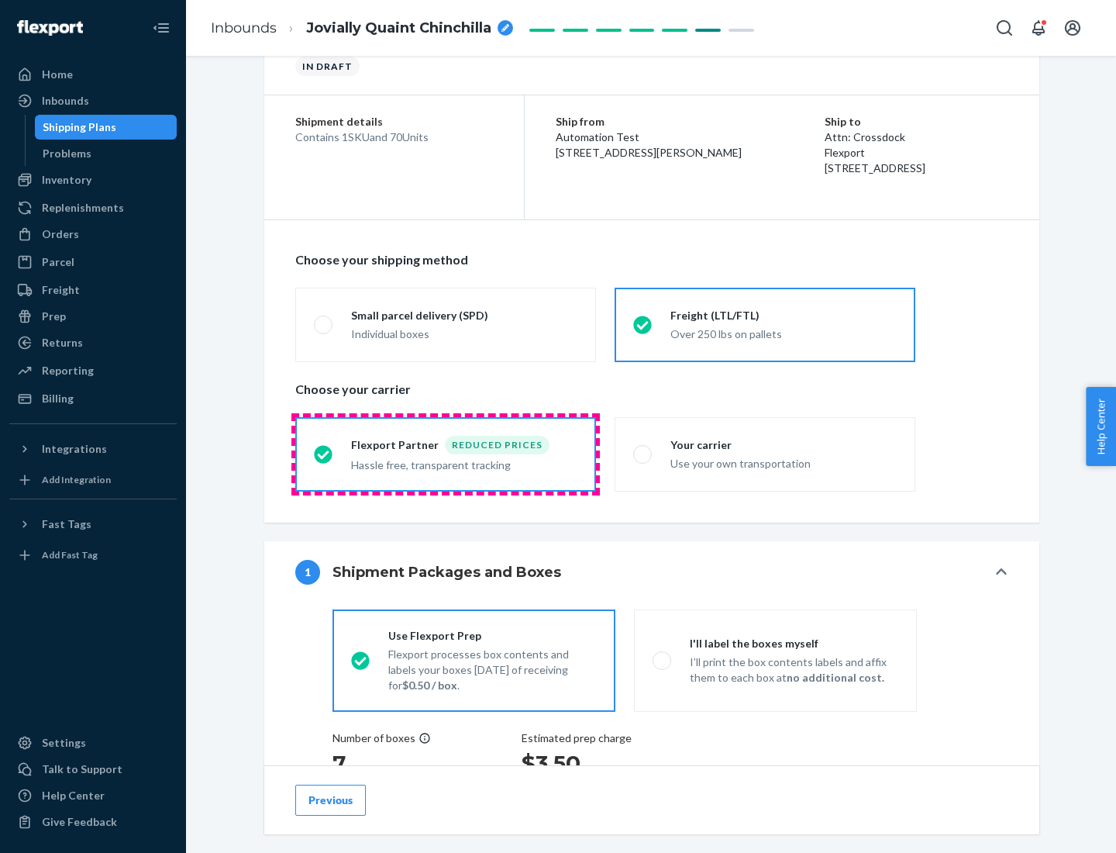
click at [446, 454] on div "Hassle free, transparent tracking" at bounding box center [464, 463] width 226 height 19
click at [324, 453] on input "Flexport Partner Reduced prices Hassle free, transparent tracking" at bounding box center [319, 454] width 10 height 10
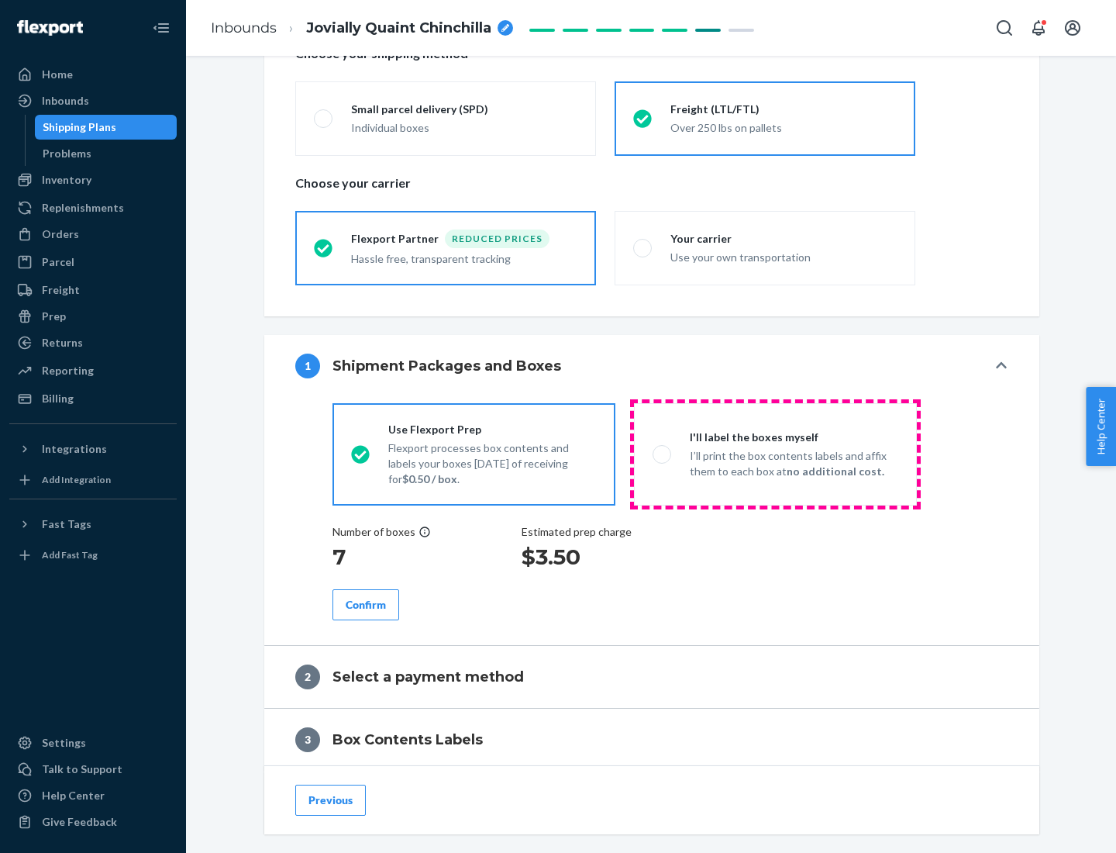
click at [775, 453] on p "I’ll print the box contents labels and affix them to each box at no additional …" at bounding box center [794, 463] width 208 height 31
click at [663, 453] on input "I'll label the boxes myself I’ll print the box contents labels and affix them t…" at bounding box center [658, 454] width 10 height 10
radio input "true"
radio input "false"
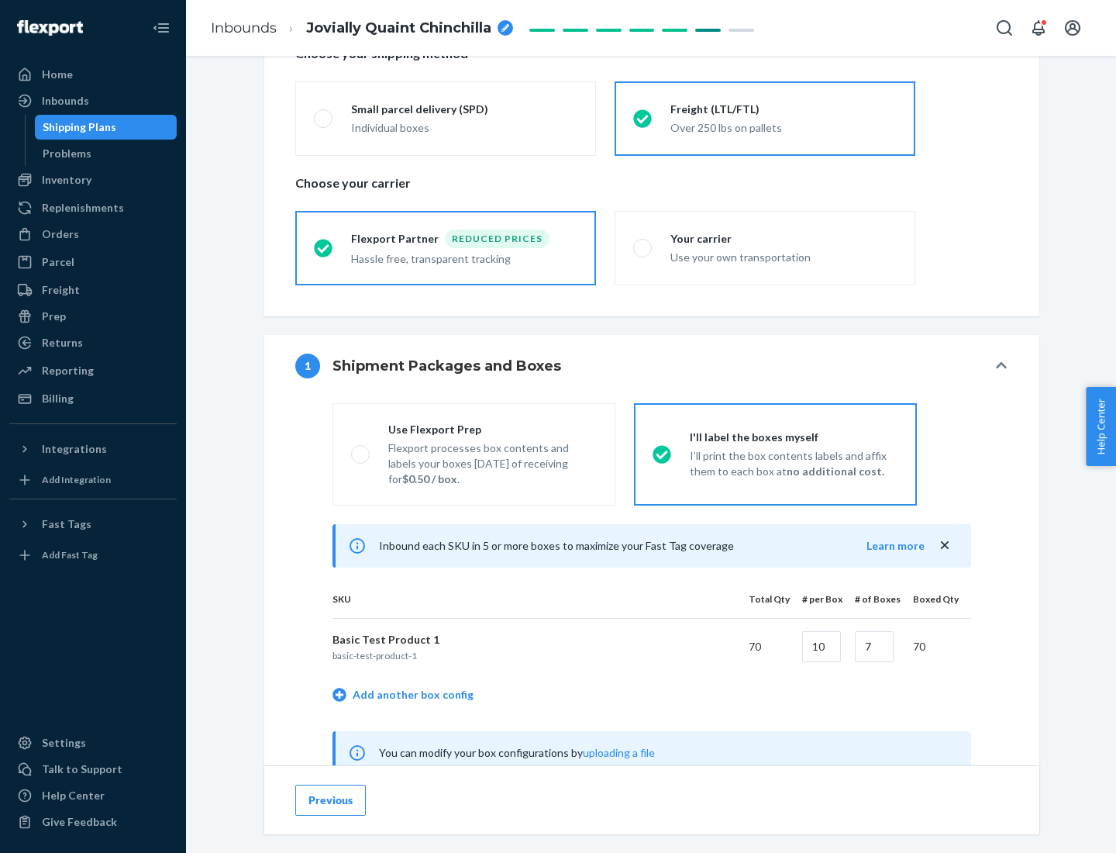
scroll to position [484, 0]
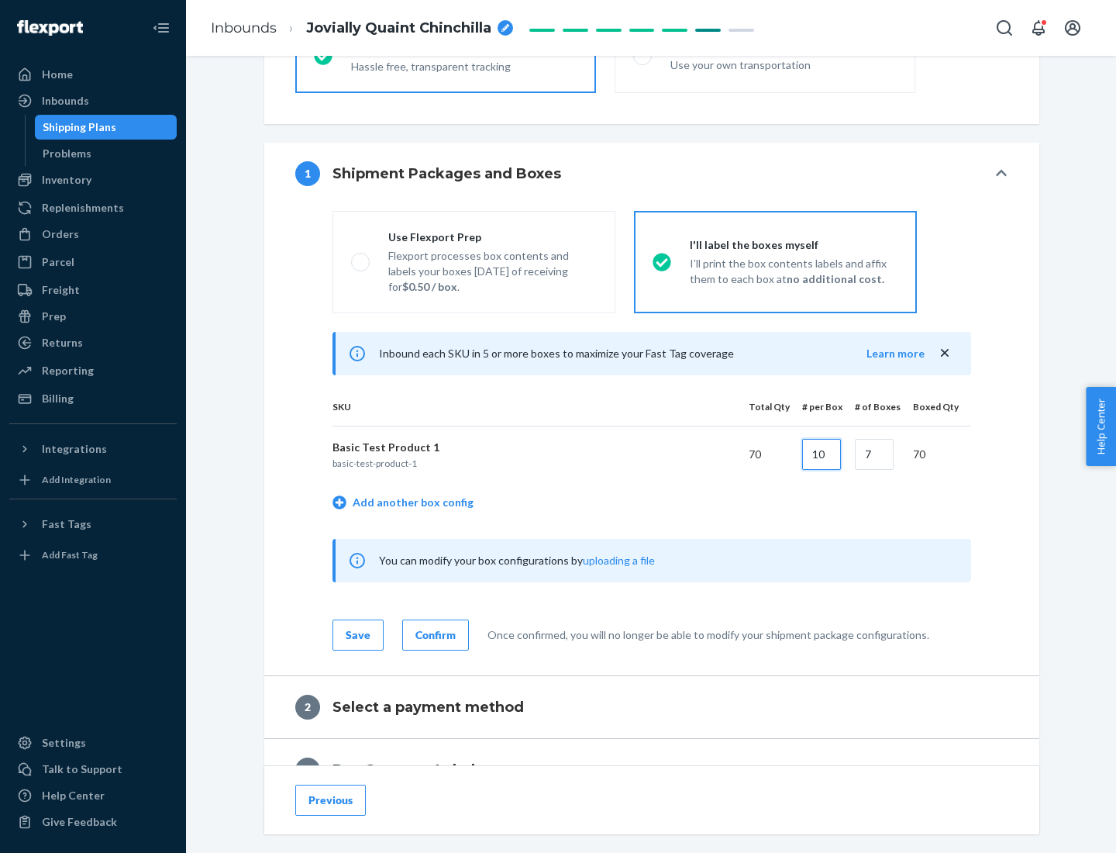
type input "10"
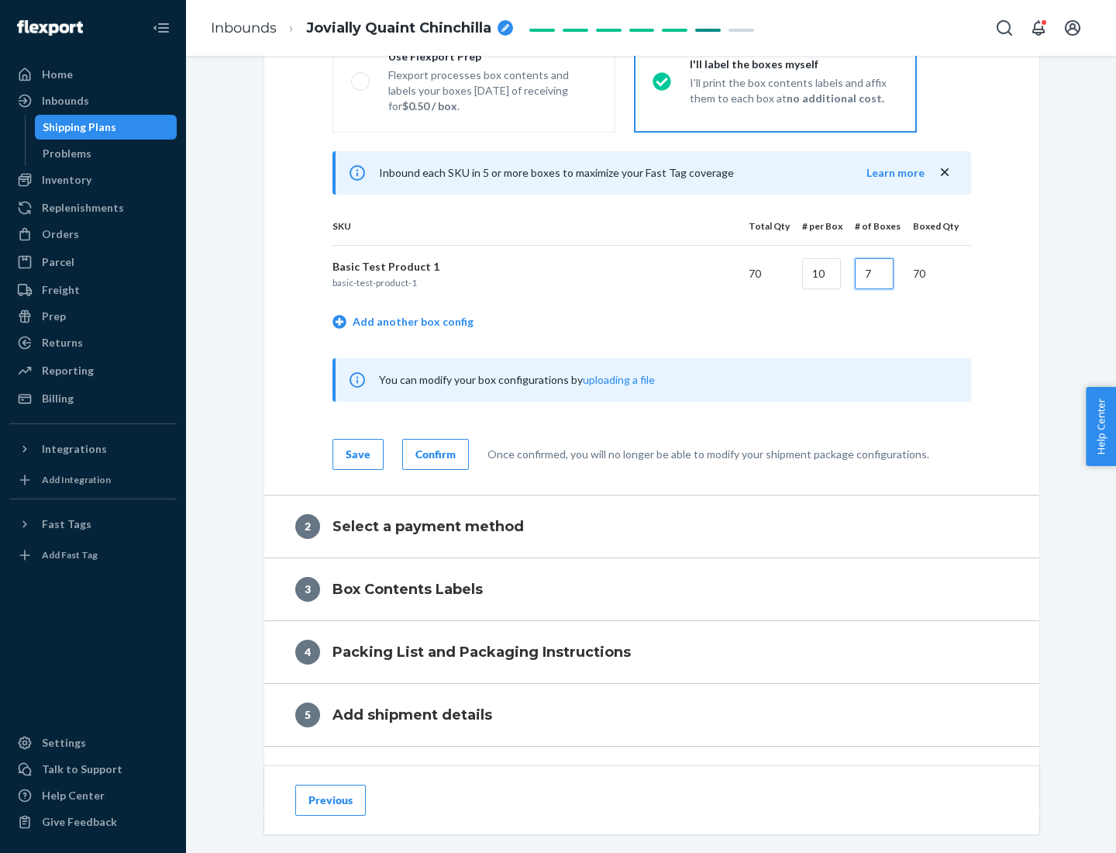
type input "7"
click at [433, 453] on div "Confirm" at bounding box center [435, 454] width 40 height 16
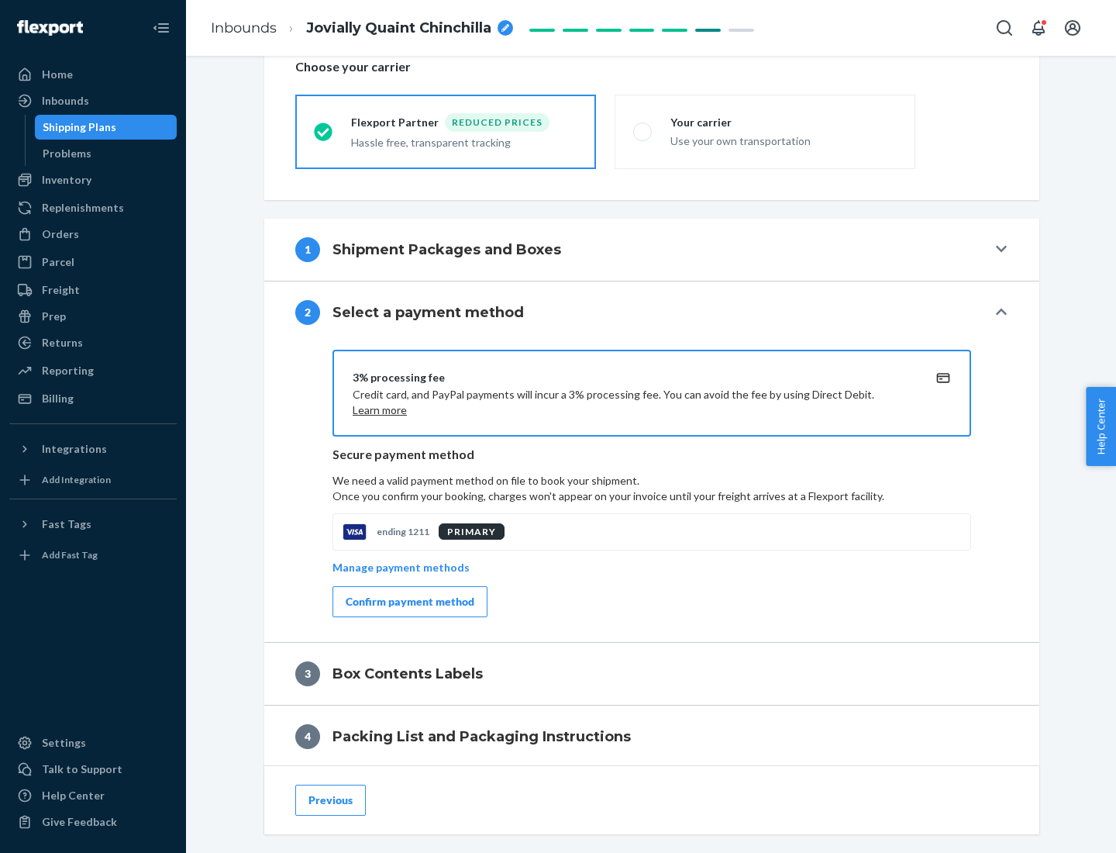
scroll to position [556, 0]
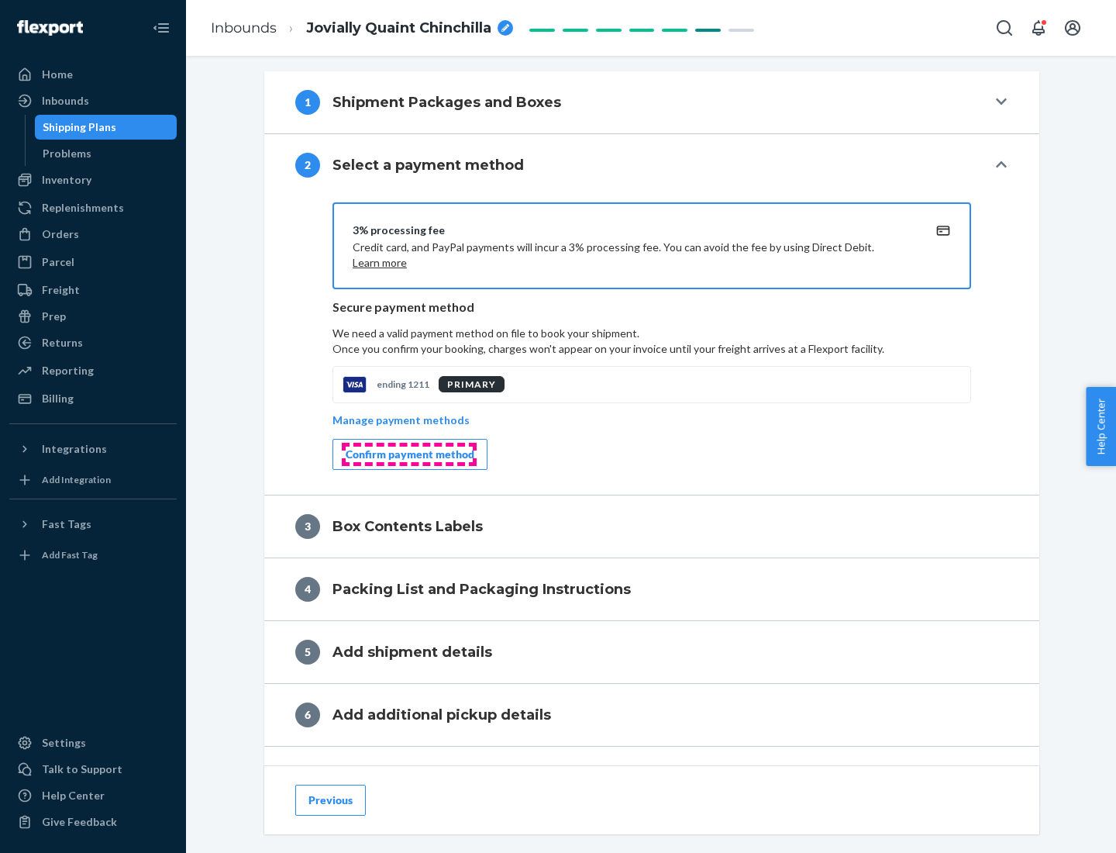
click at [408, 454] on div "Confirm payment method" at bounding box center [410, 454] width 129 height 16
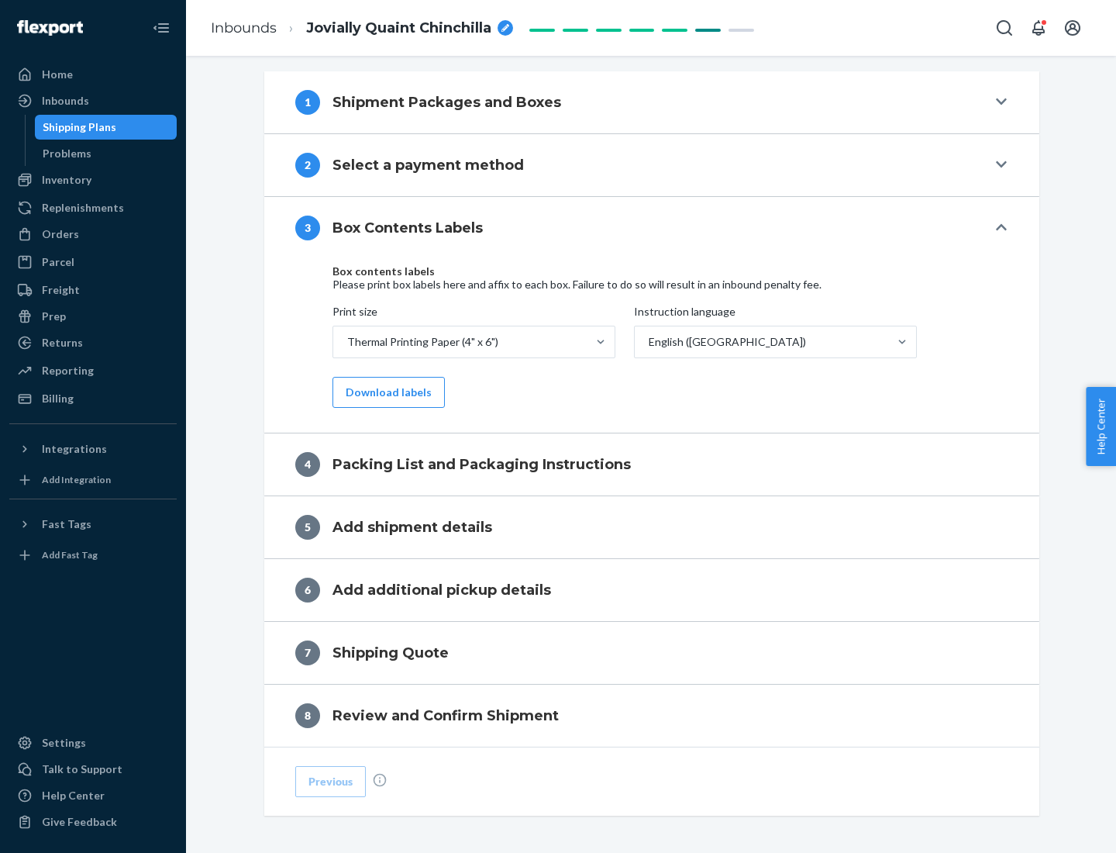
scroll to position [494, 0]
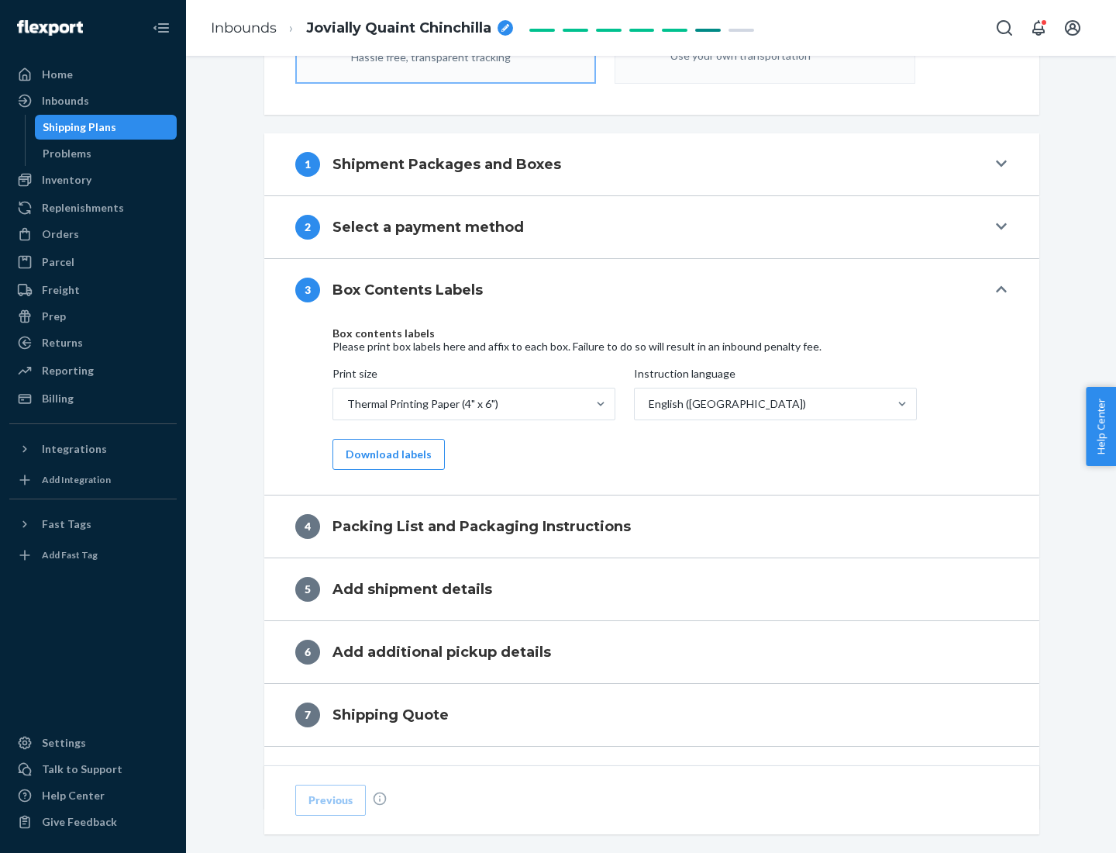
click at [385, 454] on button "Download labels" at bounding box center [388, 454] width 112 height 31
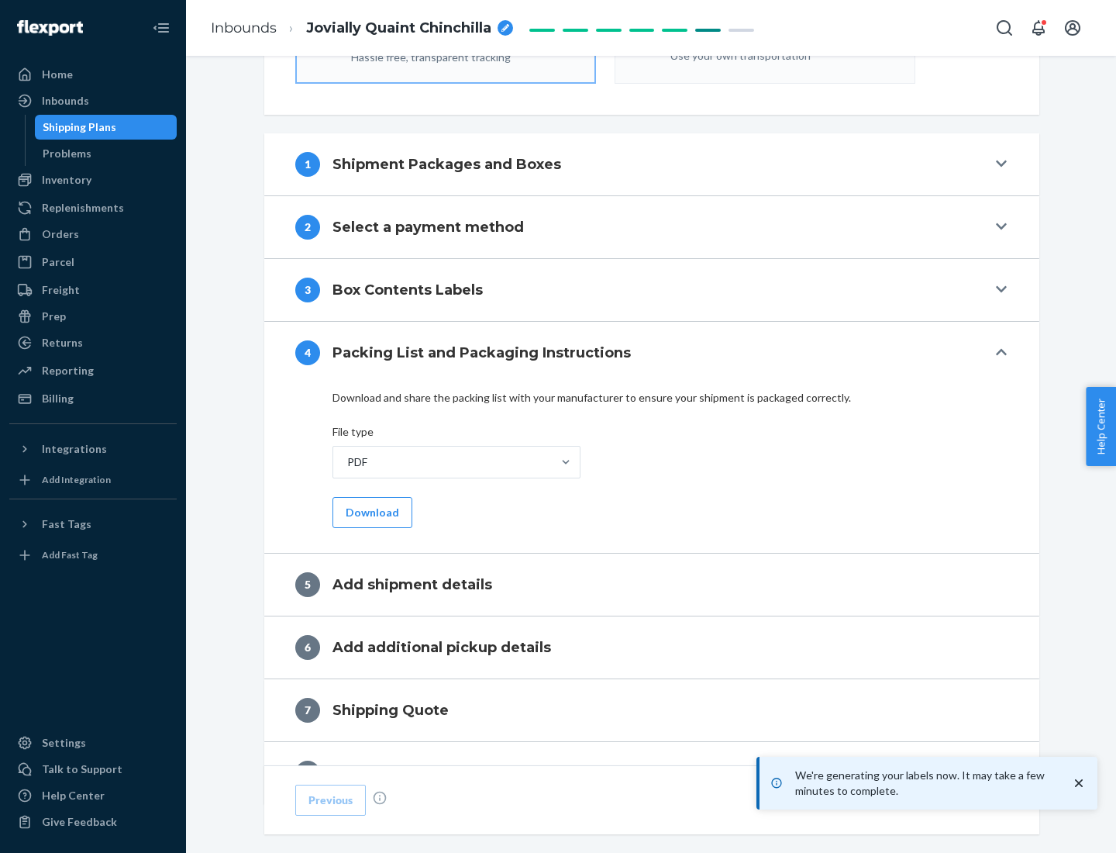
scroll to position [552, 0]
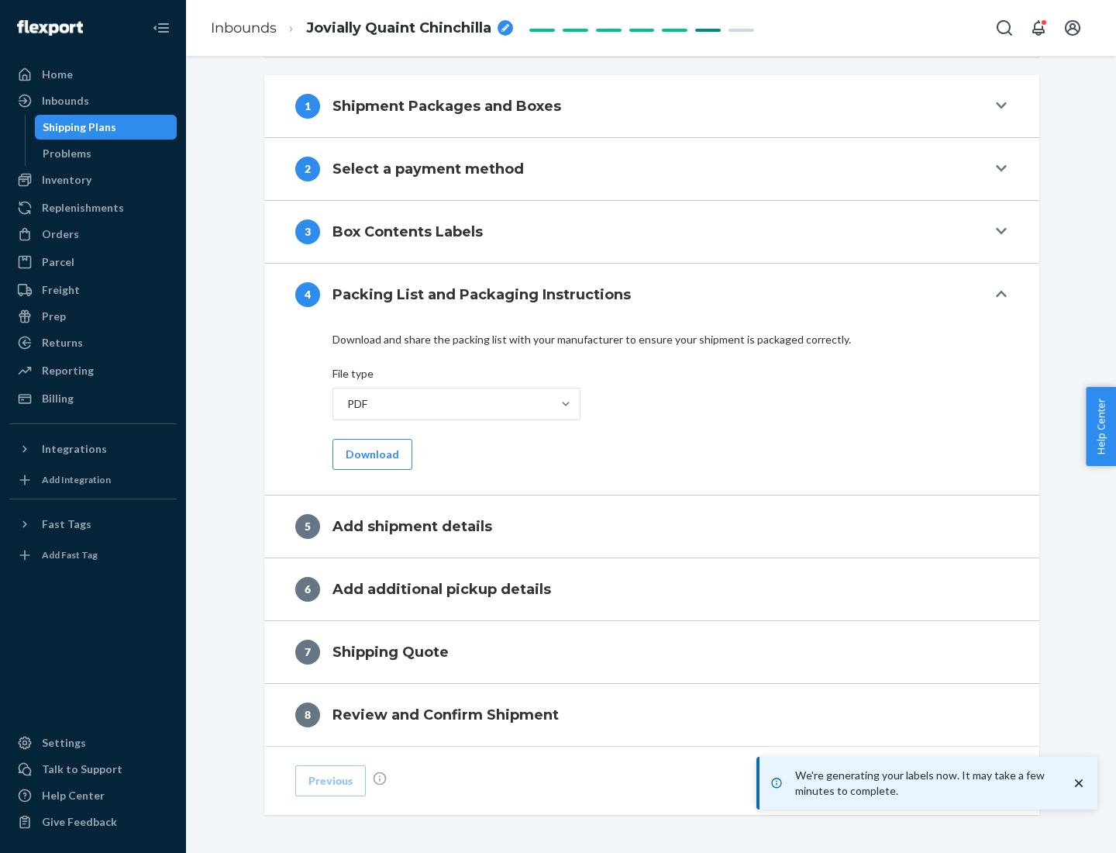
click at [370, 453] on button "Download" at bounding box center [372, 454] width 80 height 31
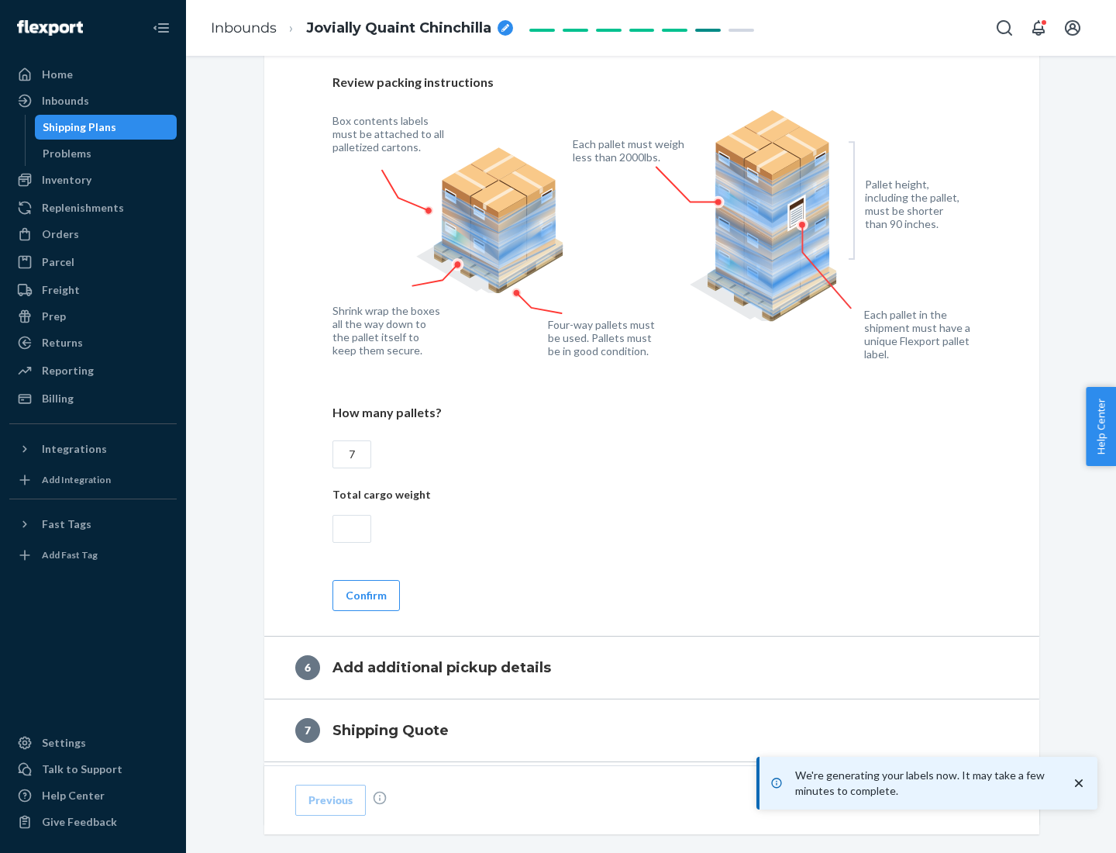
scroll to position [1069, 0]
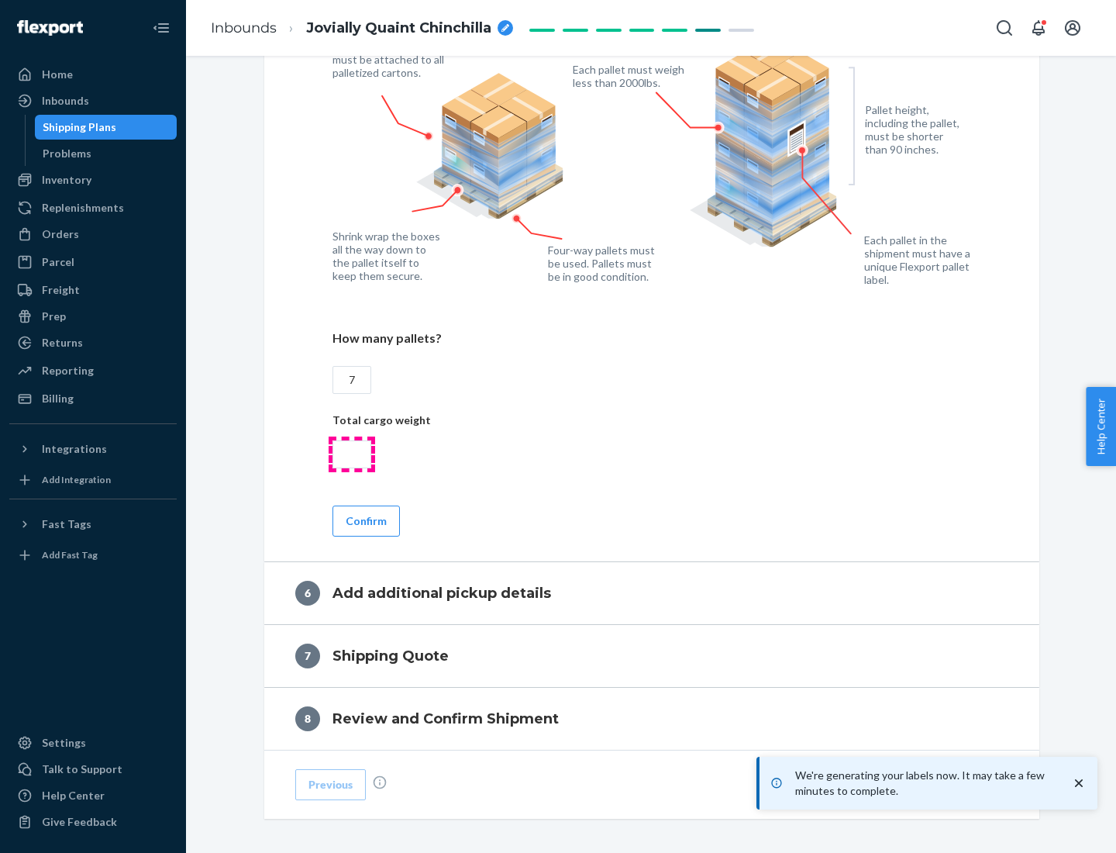
type input "7"
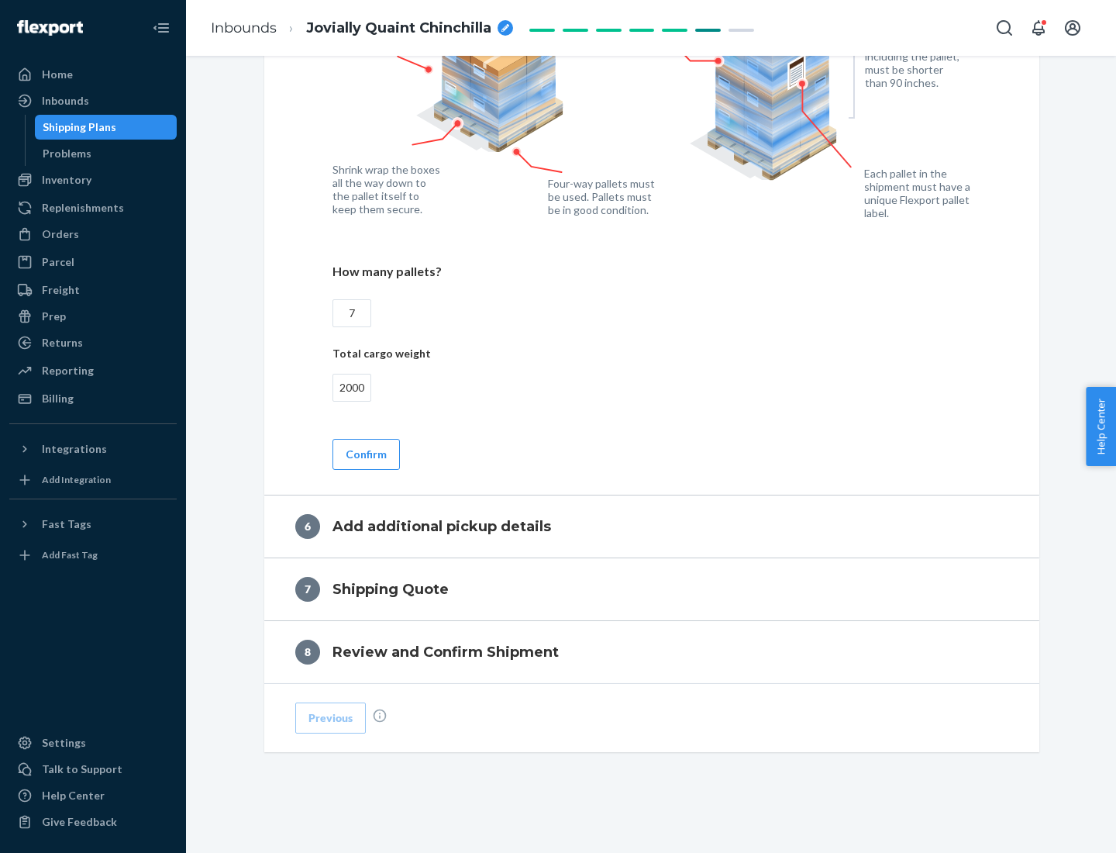
type input "2000"
click at [365, 453] on button "Confirm" at bounding box center [365, 454] width 67 height 31
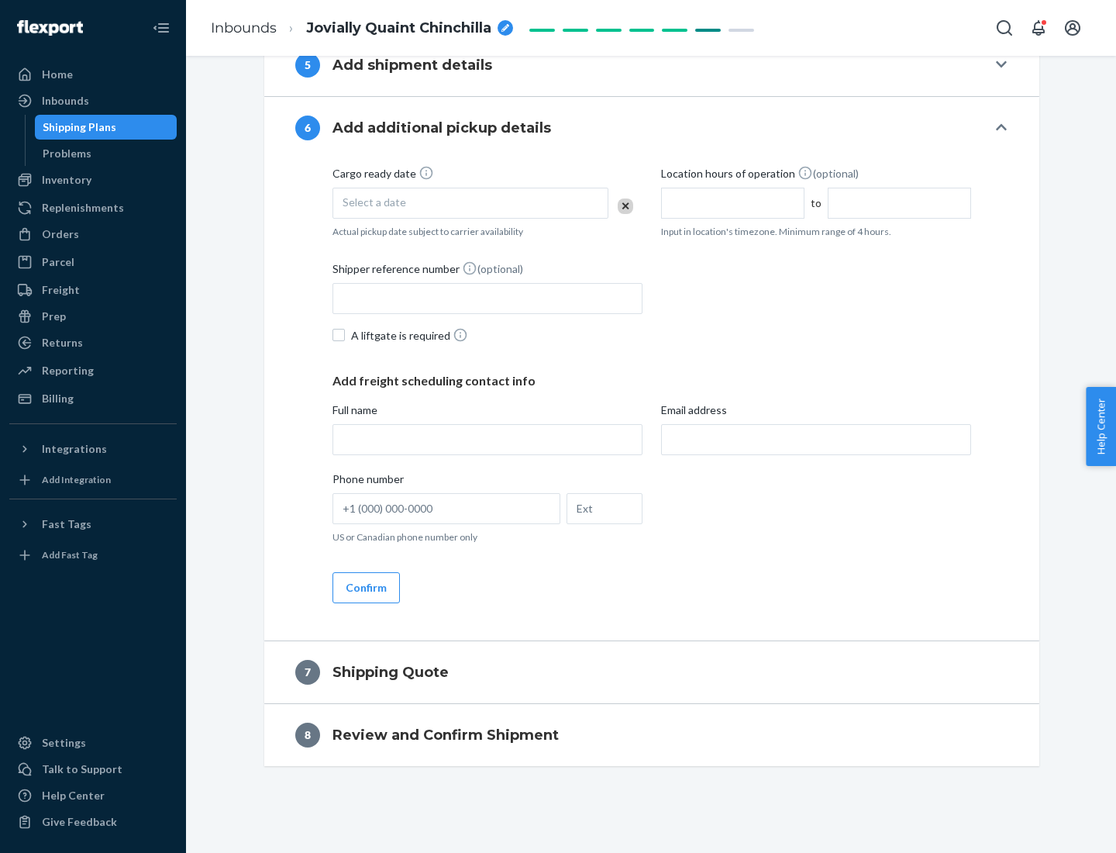
scroll to position [593, 0]
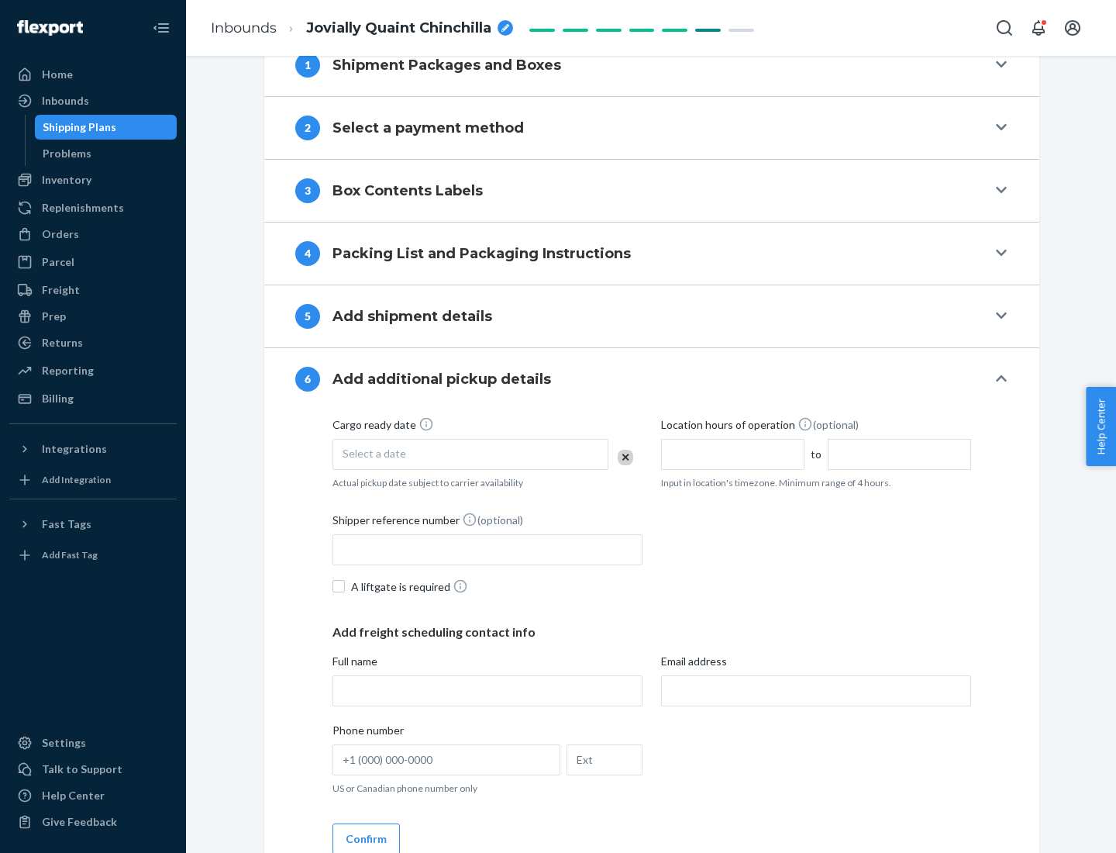
click at [470, 453] on div "Select a date" at bounding box center [470, 454] width 276 height 31
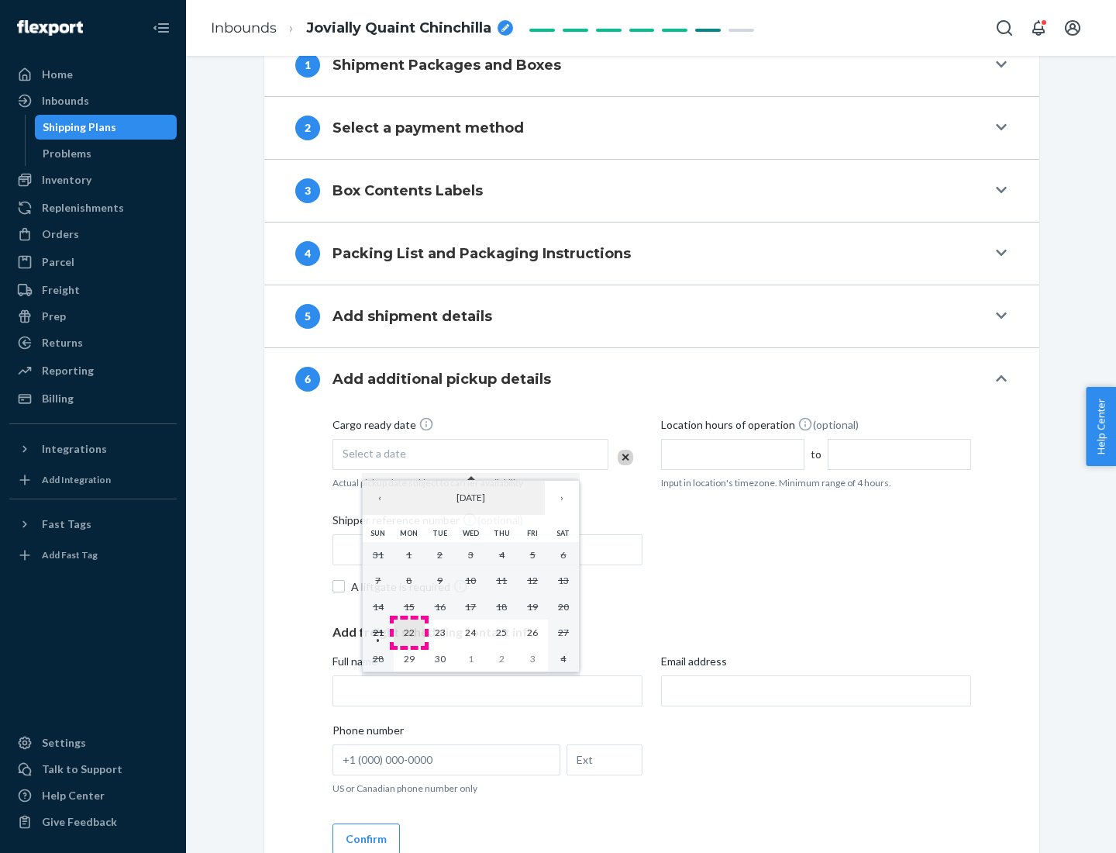
click at [408, 632] on abbr "22" at bounding box center [409, 632] width 11 height 12
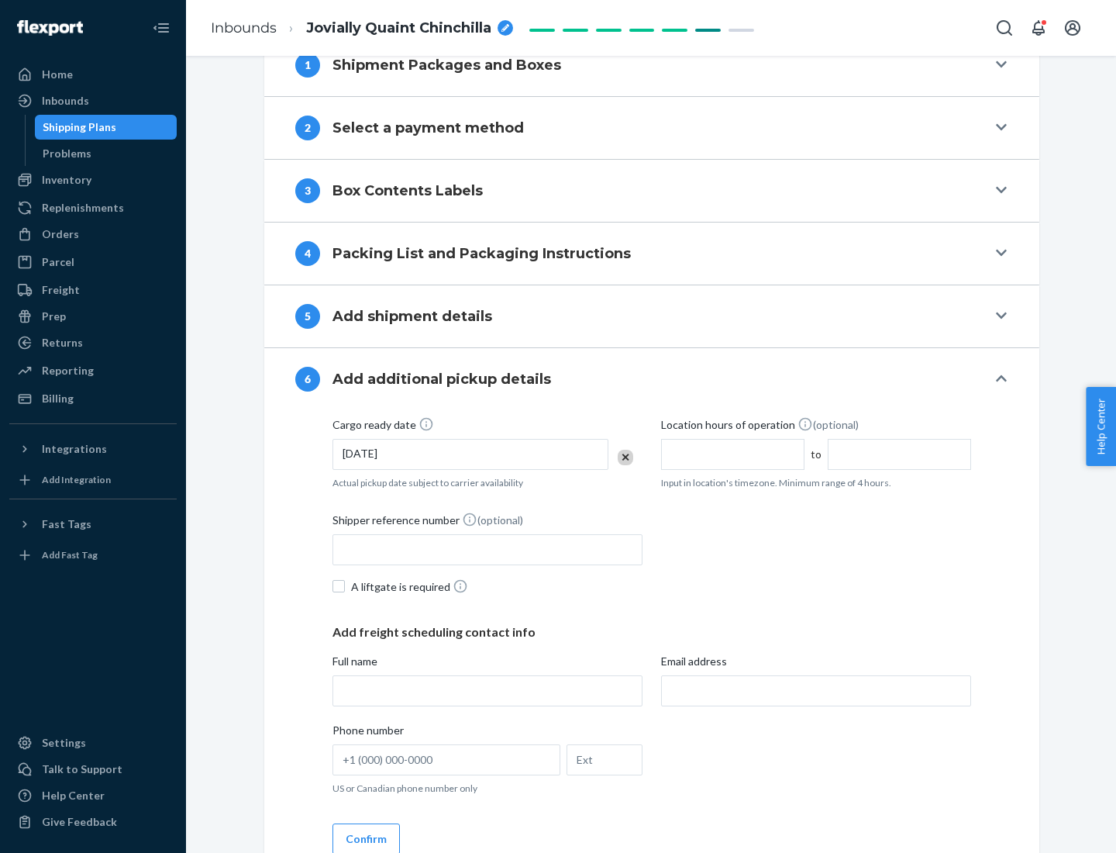
scroll to position [829, 0]
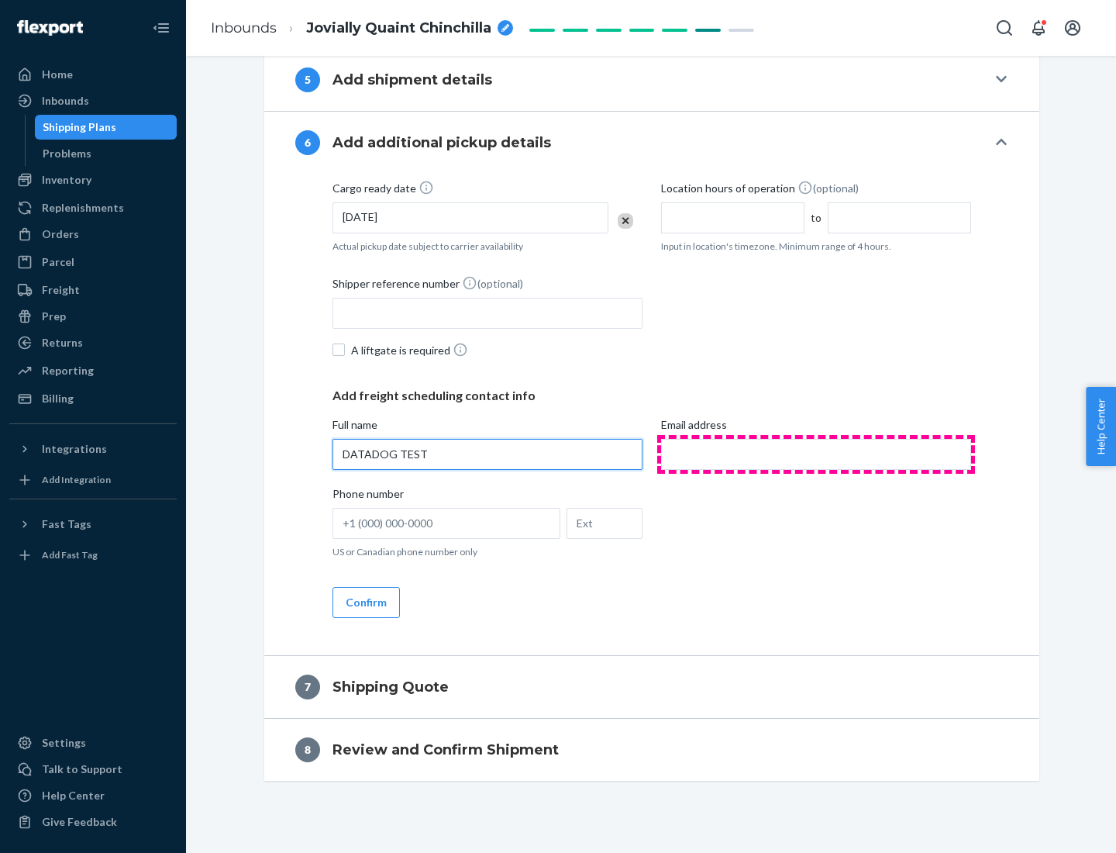
type input "DATADOG TEST"
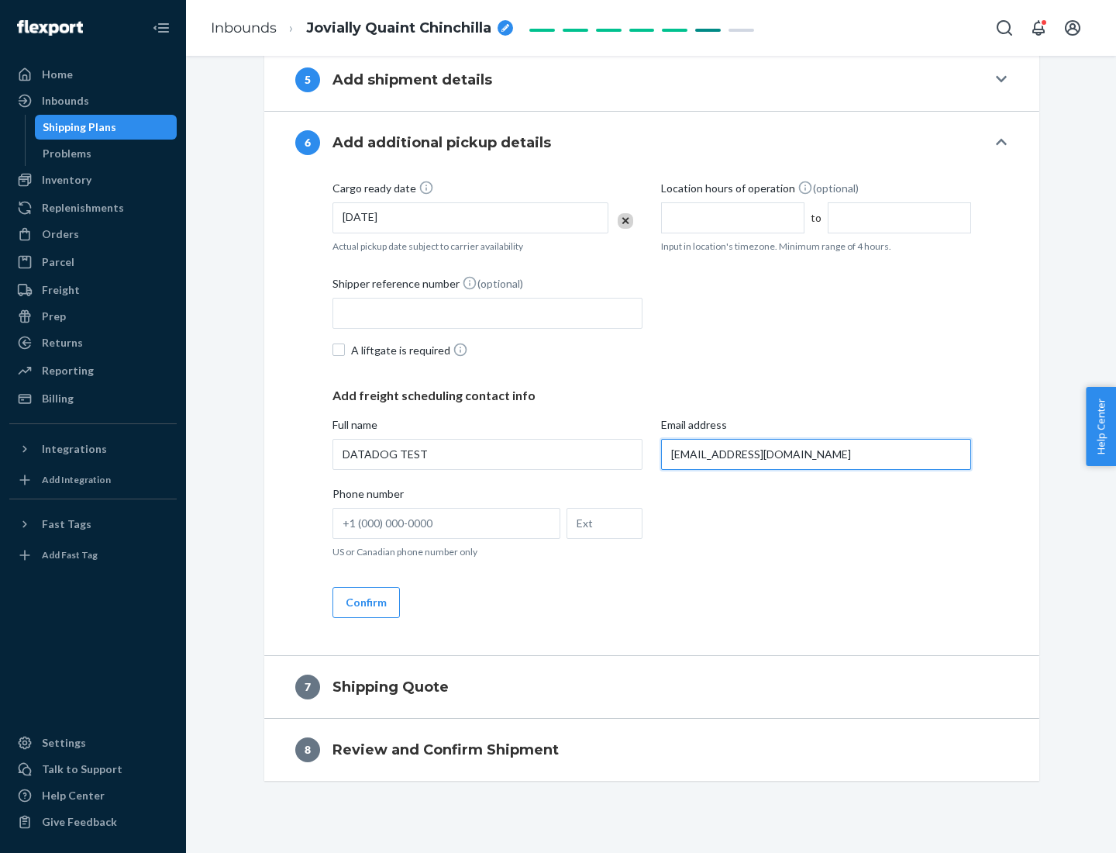
scroll to position [844, 0]
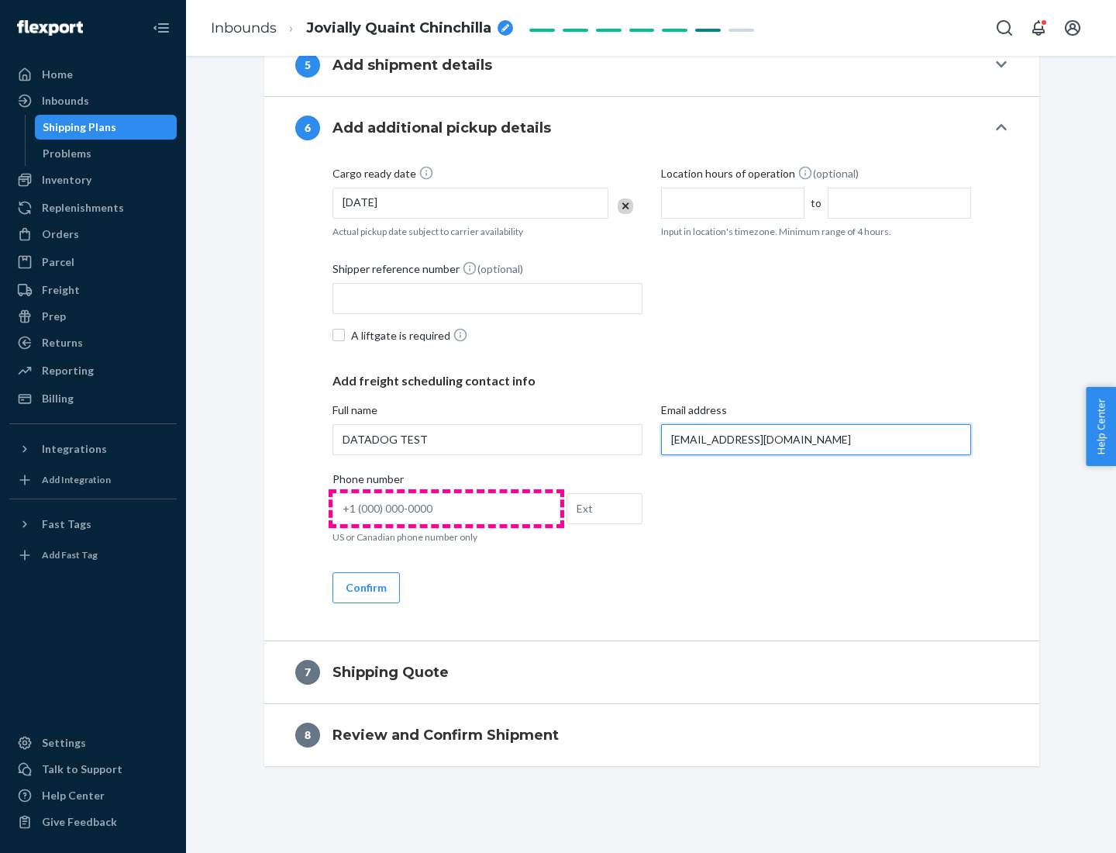
type input "[EMAIL_ADDRESS][DOMAIN_NAME]"
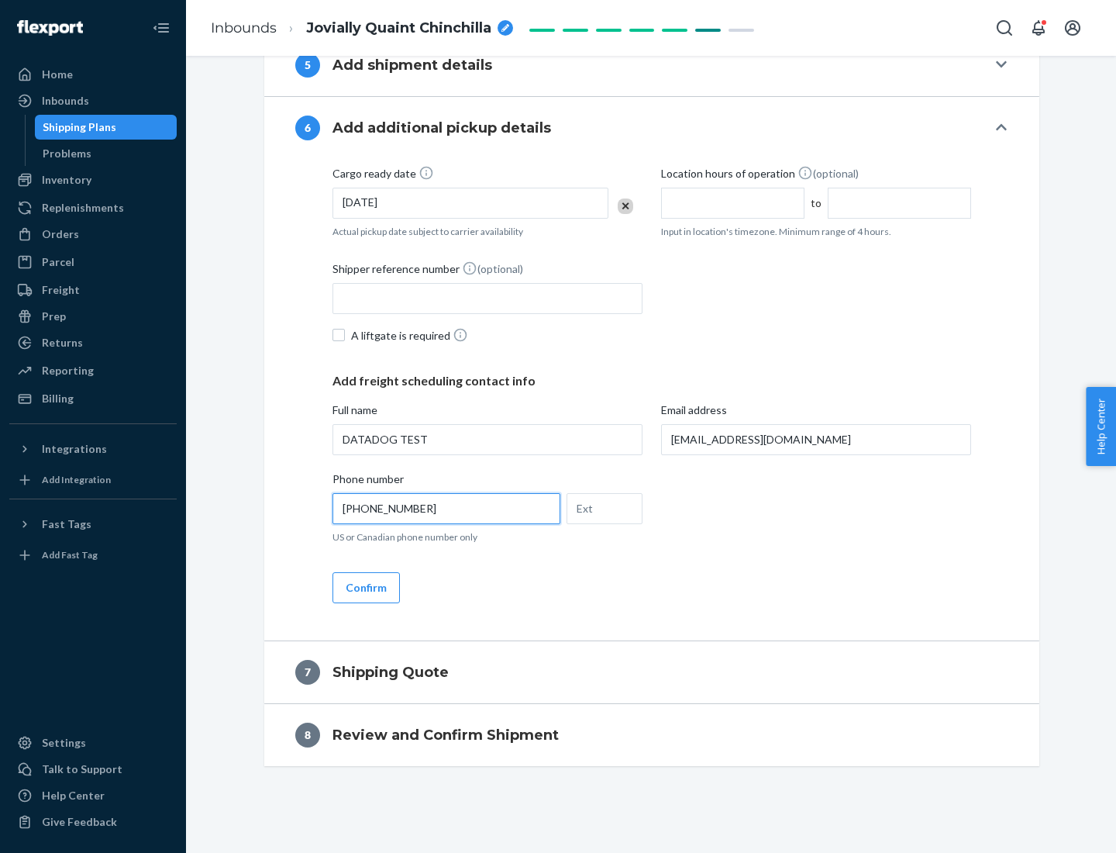
type input "[PHONE_NUMBER]"
click at [365, 587] on button "Confirm" at bounding box center [365, 587] width 67 height 31
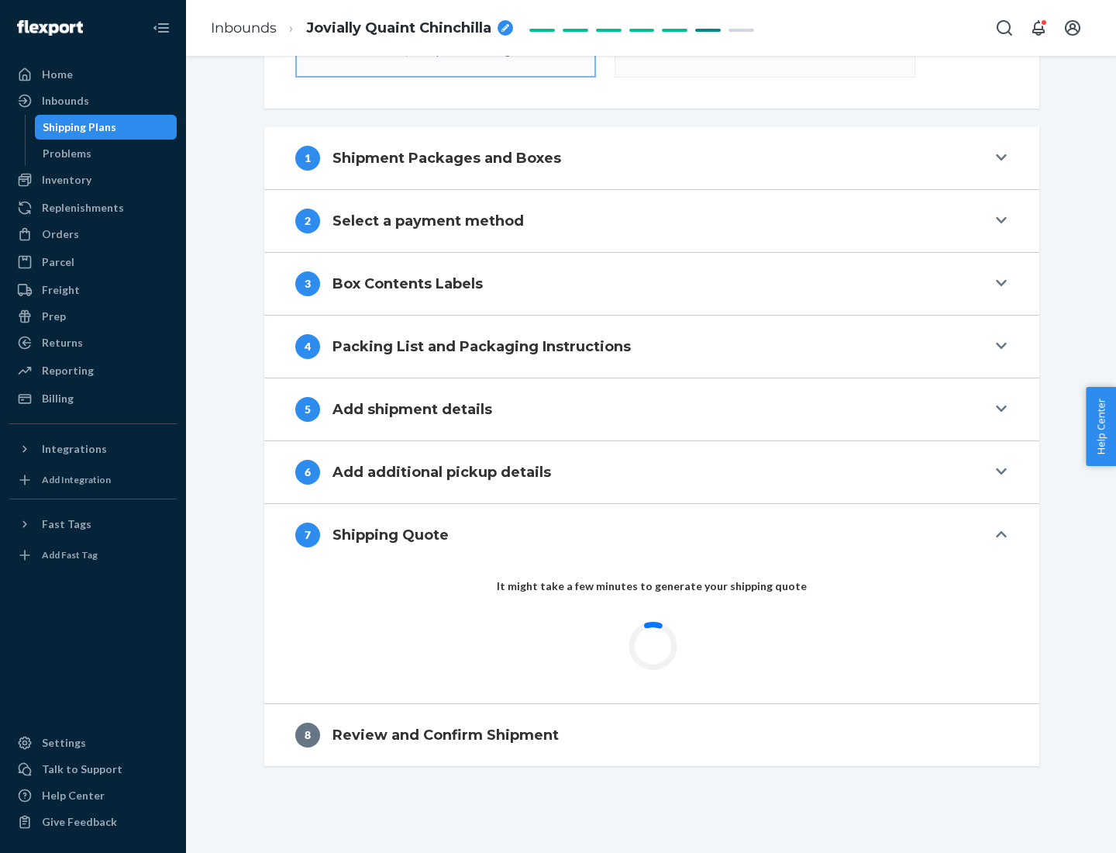
scroll to position [556, 0]
